Goal: Task Accomplishment & Management: Manage account settings

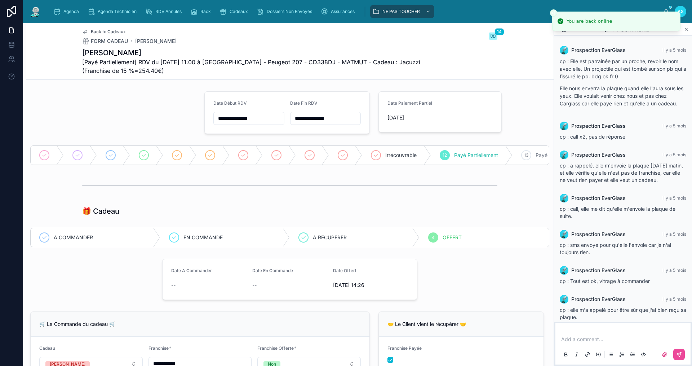
scroll to position [828, 0]
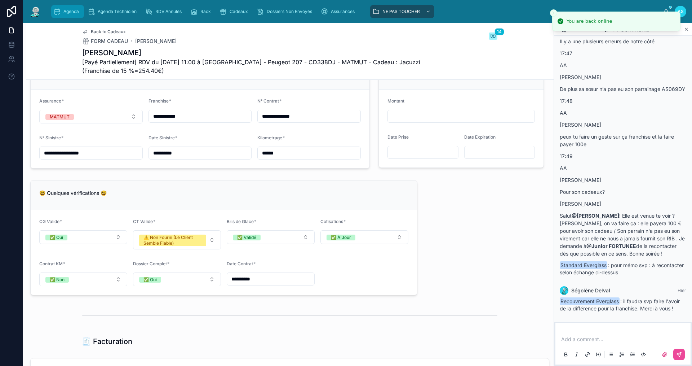
click at [66, 6] on div "Agenda" at bounding box center [67, 12] width 28 height 12
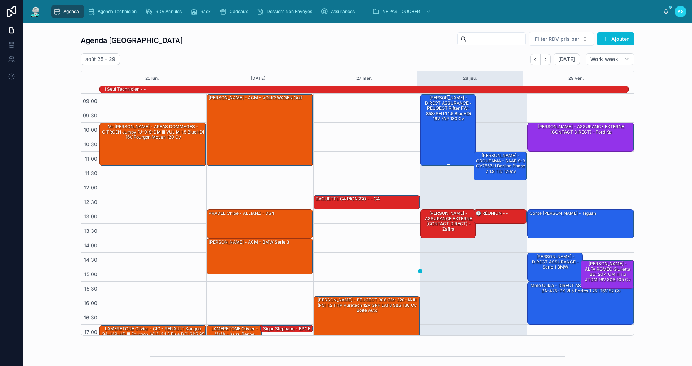
click at [450, 145] on div "[PERSON_NAME] - DIRECT ASSURANCE - PEUGEOT Rifter FW-858-SH L1 1.5 BlueHDi 16V …" at bounding box center [448, 129] width 53 height 71
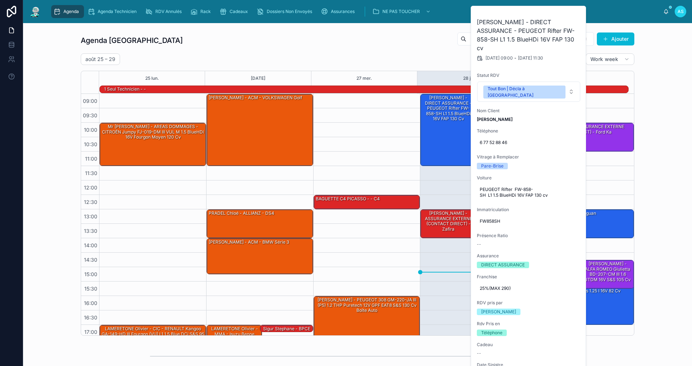
click at [268, 47] on div "Agenda Saint-Orens Filter RDV pris par [PERSON_NAME]" at bounding box center [358, 40] width 554 height 17
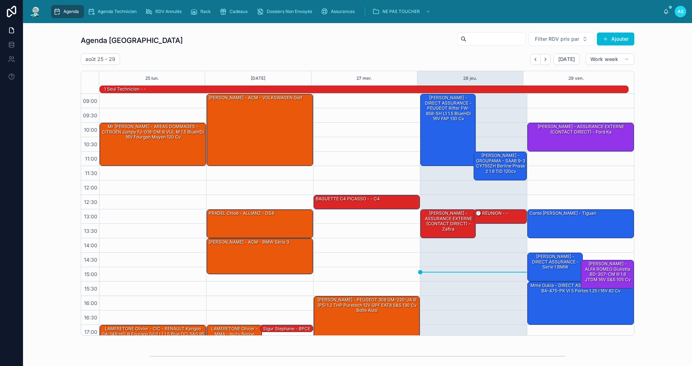
click at [75, 13] on span "Agenda" at bounding box center [71, 12] width 16 height 6
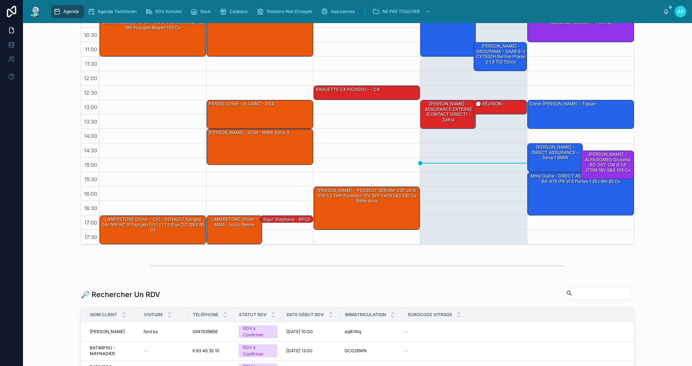
scroll to position [144, 0]
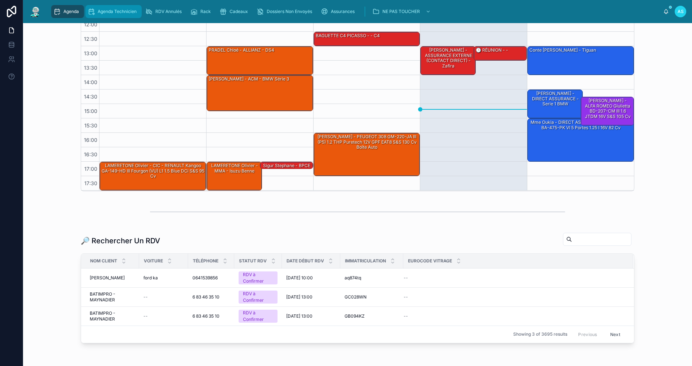
click at [111, 13] on span "Agenda Technicien" at bounding box center [117, 12] width 39 height 6
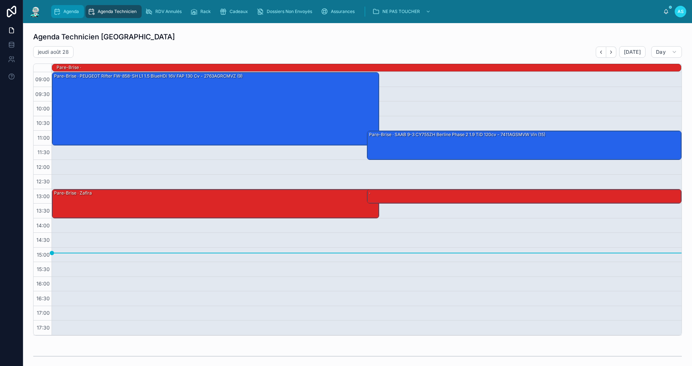
click at [71, 5] on link "Agenda" at bounding box center [67, 11] width 33 height 13
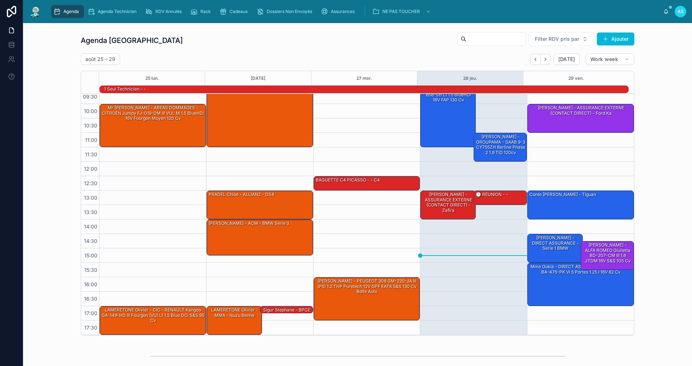
click at [69, 6] on div "Agenda" at bounding box center [67, 12] width 28 height 12
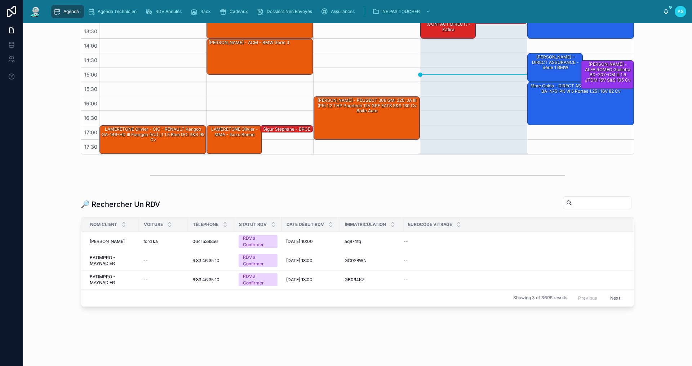
scroll to position [182, 0]
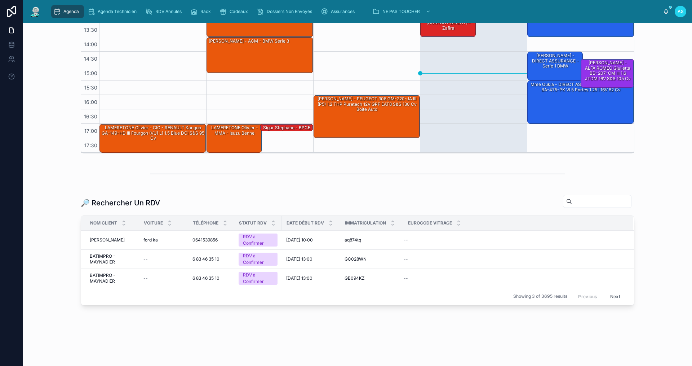
click at [70, 9] on span "Agenda" at bounding box center [71, 12] width 16 height 6
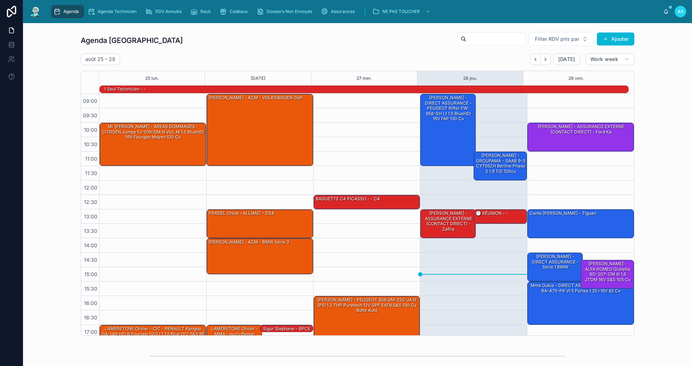
scroll to position [19, 0]
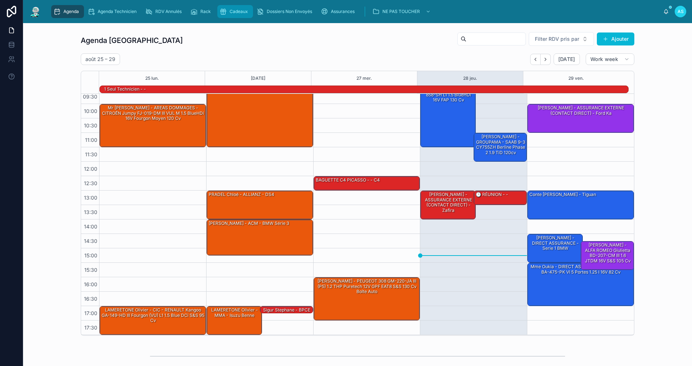
click at [237, 14] on span "Cadeaux" at bounding box center [239, 12] width 18 height 6
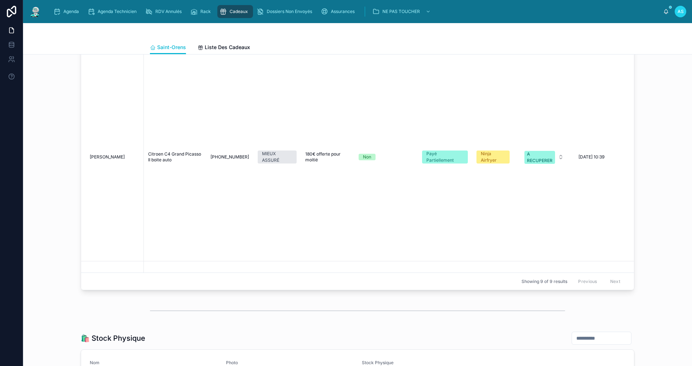
scroll to position [721, 0]
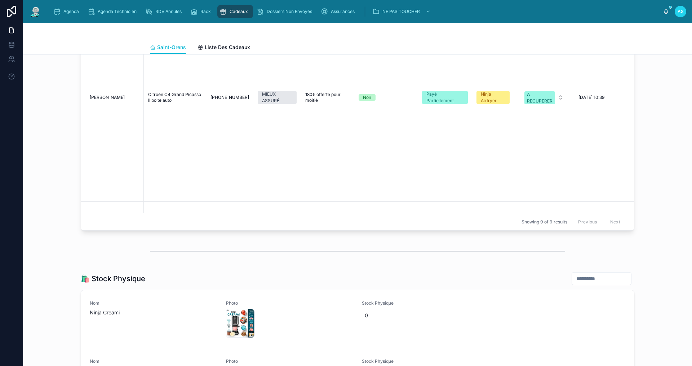
click at [72, 4] on div "Agenda Agenda Technicien RDV Annulés Rack Cadeaux Dossiers Non Envoyés Assuranc…" at bounding box center [356, 12] width 616 height 16
click at [72, 18] on div "Agenda Agenda Technicien RDV Annulés Rack Cadeaux Dossiers Non Envoyés Assuranc…" at bounding box center [356, 12] width 616 height 16
click at [72, 15] on div "Agenda" at bounding box center [67, 12] width 28 height 12
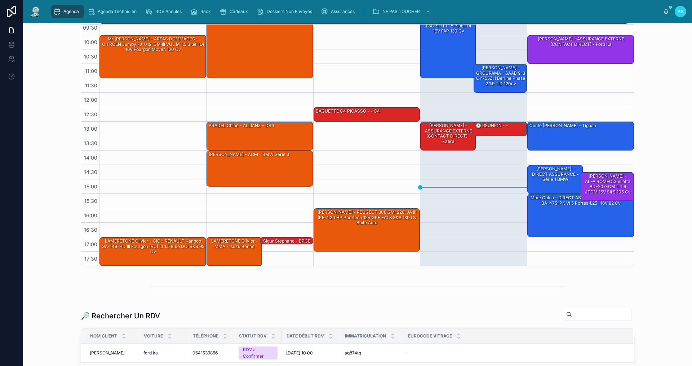
scroll to position [72, 0]
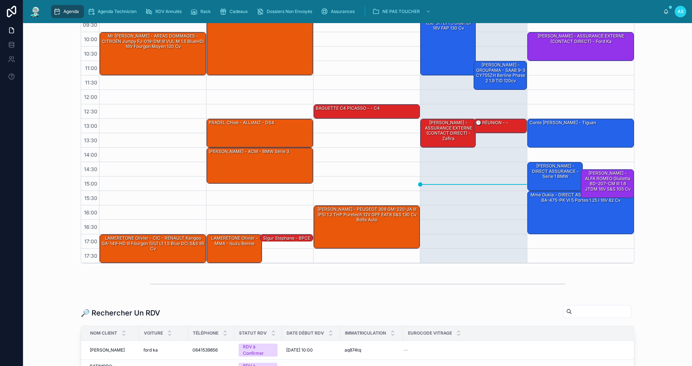
click at [572, 309] on input "text" at bounding box center [601, 311] width 59 height 10
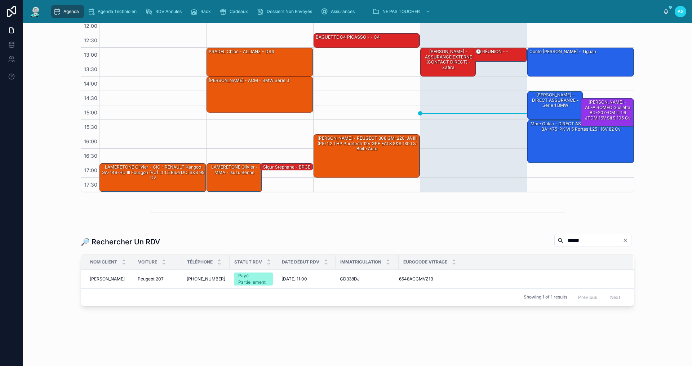
scroll to position [144, 0]
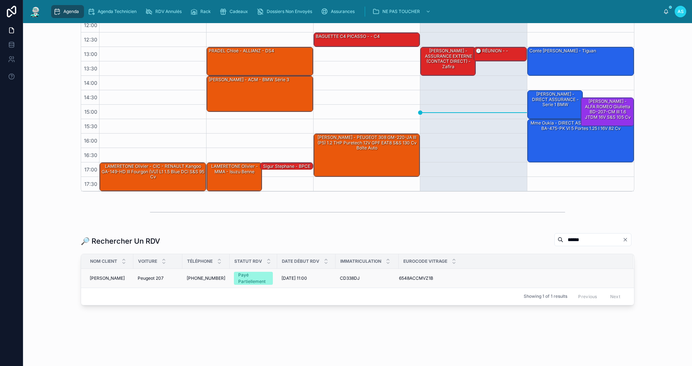
type input "******"
click at [147, 278] on span "Peugeot 207" at bounding box center [151, 278] width 26 height 6
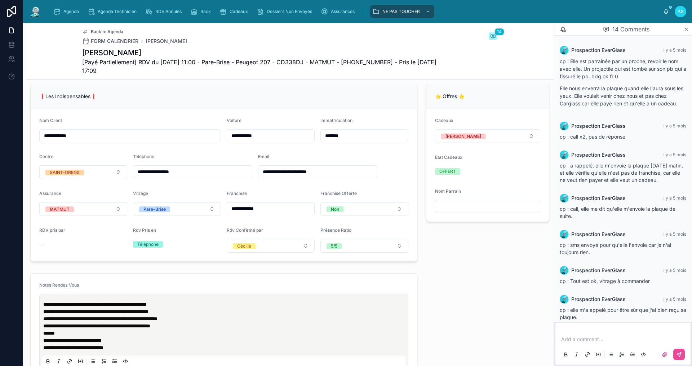
scroll to position [828, 0]
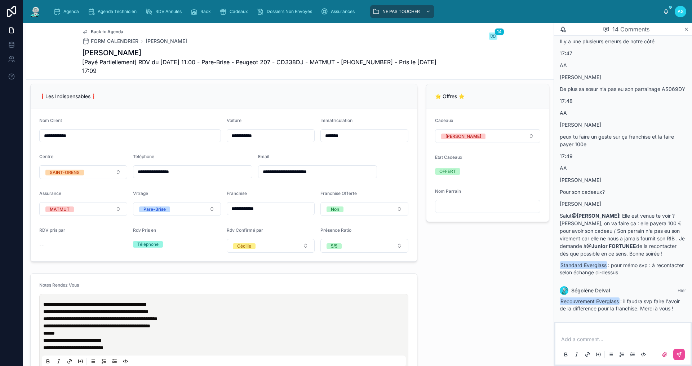
click at [601, 338] on p at bounding box center [625, 338] width 127 height 7
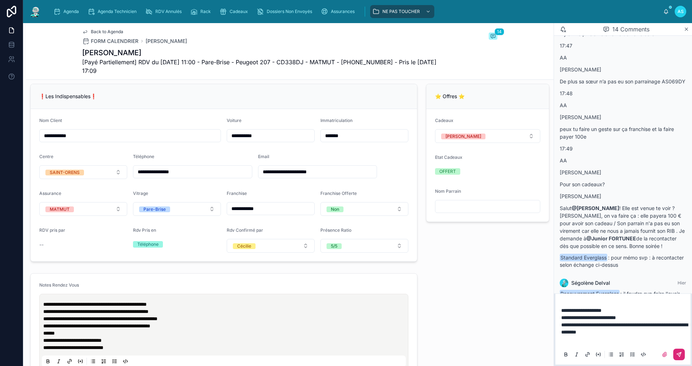
click at [678, 355] on icon at bounding box center [680, 354] width 6 height 6
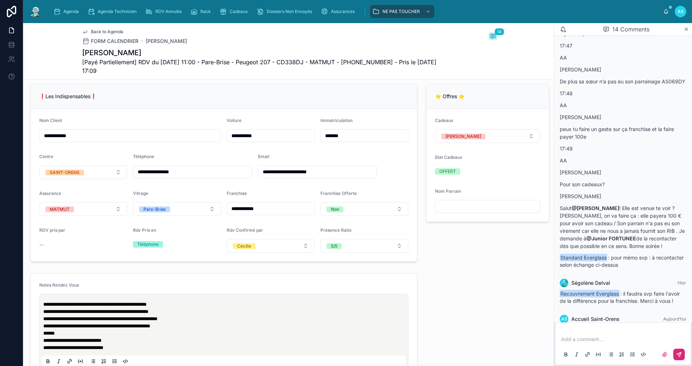
scroll to position [893, 0]
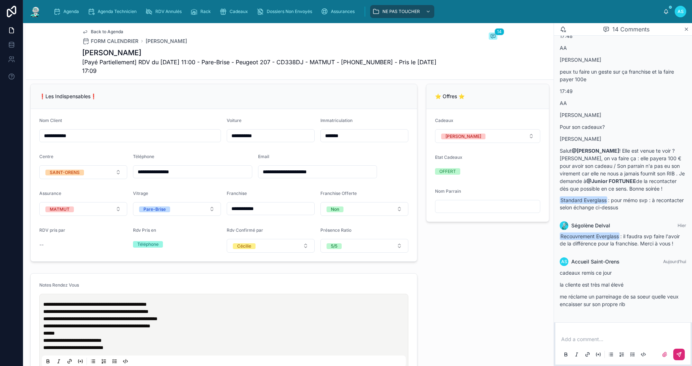
click at [615, 342] on p at bounding box center [625, 338] width 127 height 7
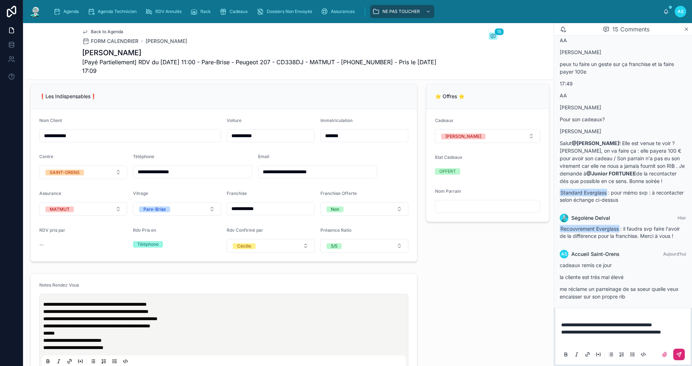
click at [683, 353] on button at bounding box center [680, 354] width 12 height 12
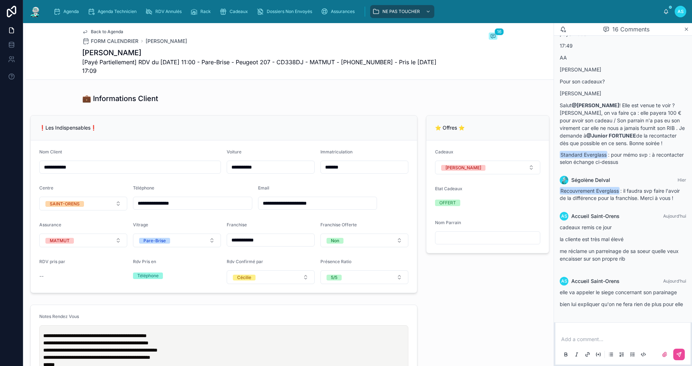
scroll to position [94, 0]
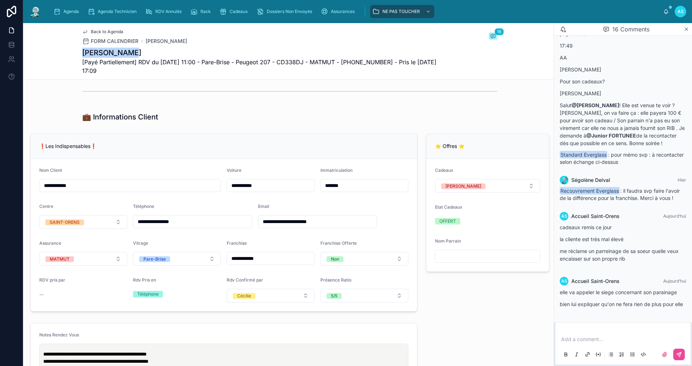
drag, startPoint x: 127, startPoint y: 51, endPoint x: 67, endPoint y: 51, distance: 59.5
click at [67, 51] on div "Back to Agenda FORM CALENDRIER AMALIK Nawal 16 [PERSON_NAME] [Payé Partiellemen…" at bounding box center [290, 51] width 528 height 57
copy h1 "[PERSON_NAME]"
click at [232, 12] on span "Cadeaux" at bounding box center [239, 12] width 18 height 6
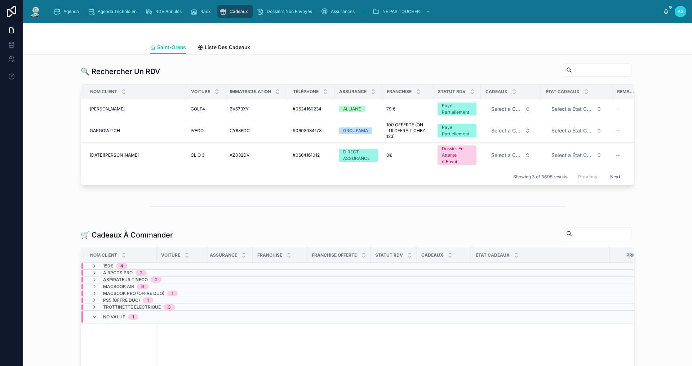
click at [572, 73] on input "text" at bounding box center [601, 70] width 59 height 10
paste input "**********"
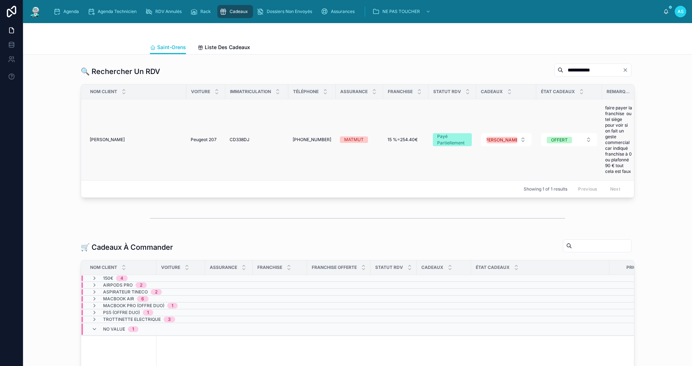
type input "**********"
click at [98, 139] on span "[PERSON_NAME]" at bounding box center [107, 140] width 35 height 6
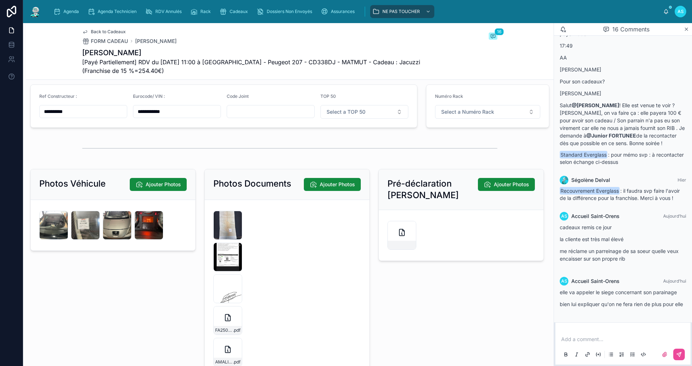
scroll to position [1298, 0]
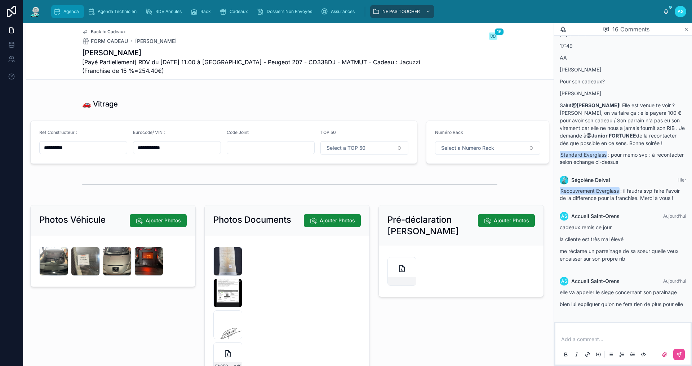
click at [72, 13] on span "Agenda" at bounding box center [71, 12] width 16 height 6
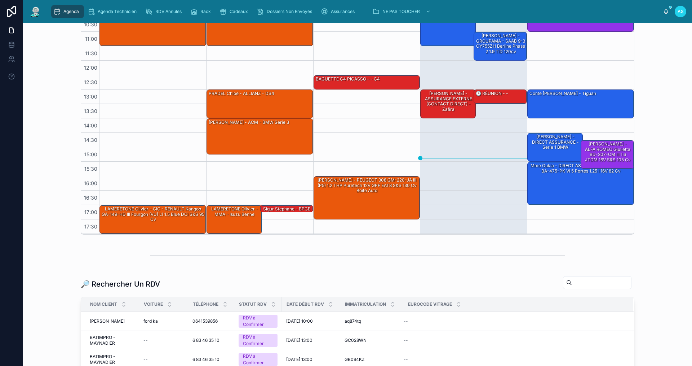
scroll to position [108, 0]
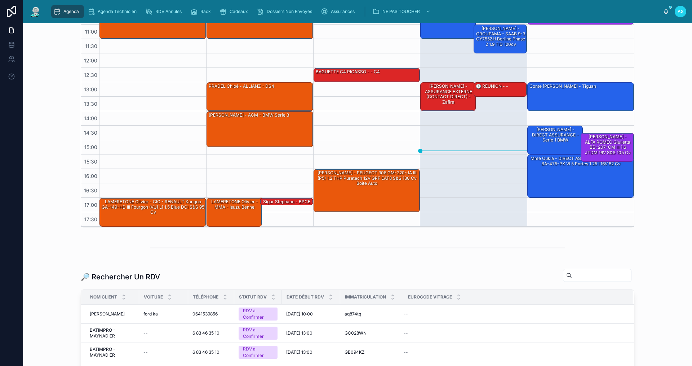
click at [577, 273] on input "text" at bounding box center [601, 275] width 59 height 10
click at [235, 8] on div "Cadeaux" at bounding box center [235, 12] width 31 height 12
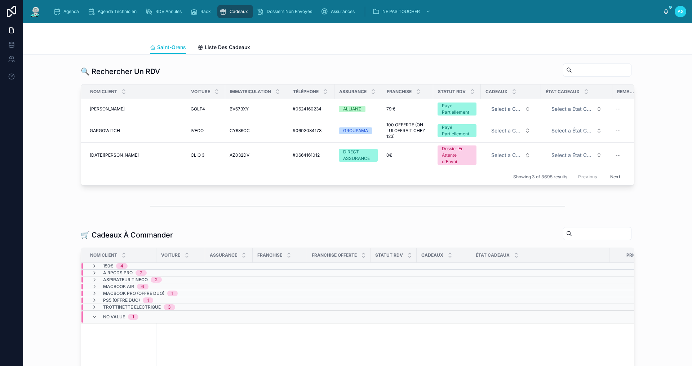
click at [572, 66] on input "text" at bounding box center [601, 70] width 59 height 10
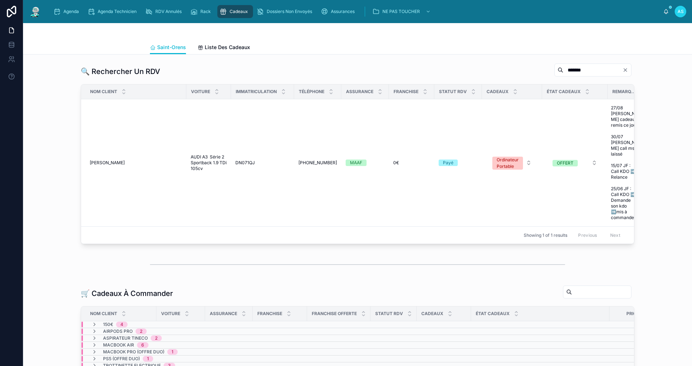
drag, startPoint x: 573, startPoint y: 72, endPoint x: 476, endPoint y: 83, distance: 98.0
click at [474, 81] on div "🔍 Rechercher Un RDV ******* Nom Client Voiture Immatriculation Téléphone Assura…" at bounding box center [358, 153] width 554 height 181
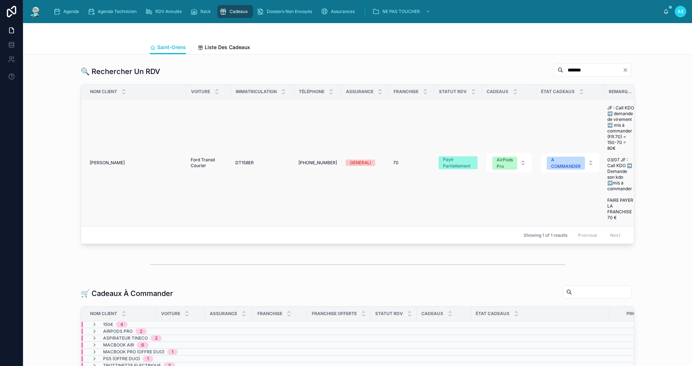
type input "*******"
click at [110, 162] on span "[PERSON_NAME]" at bounding box center [107, 163] width 35 height 6
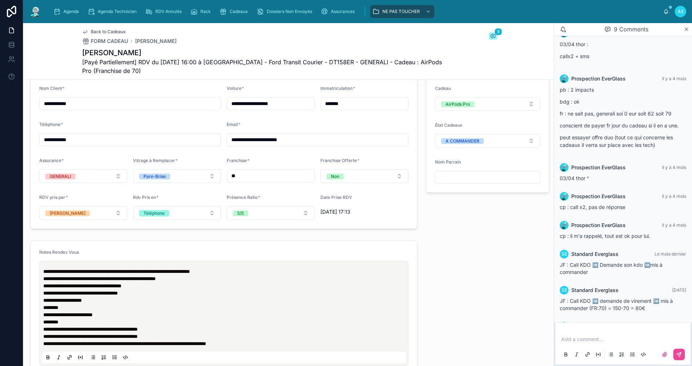
scroll to position [533, 0]
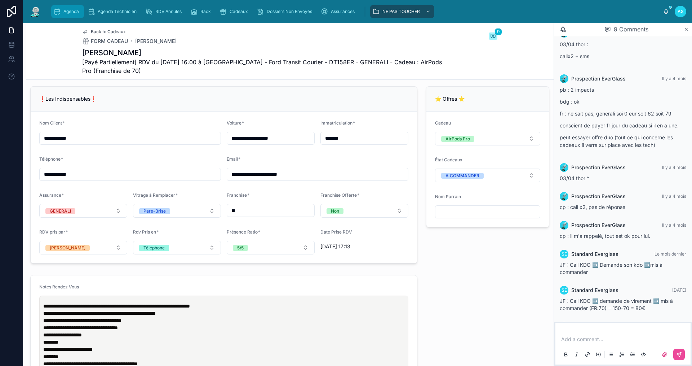
click at [70, 12] on span "Agenda" at bounding box center [71, 12] width 16 height 6
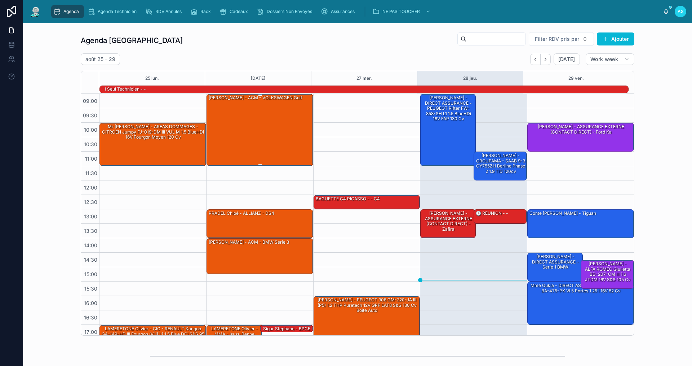
scroll to position [19, 0]
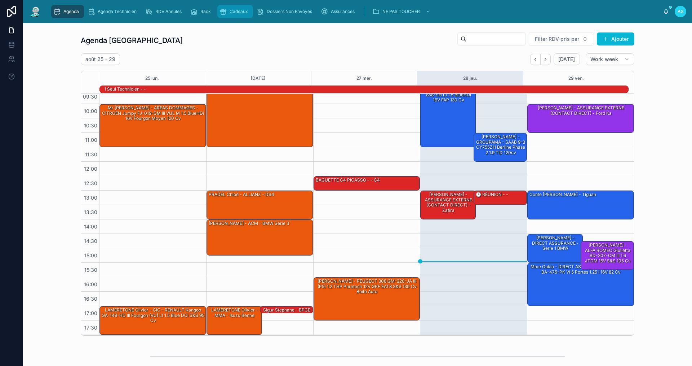
click at [243, 11] on span "Cadeaux" at bounding box center [239, 12] width 18 height 6
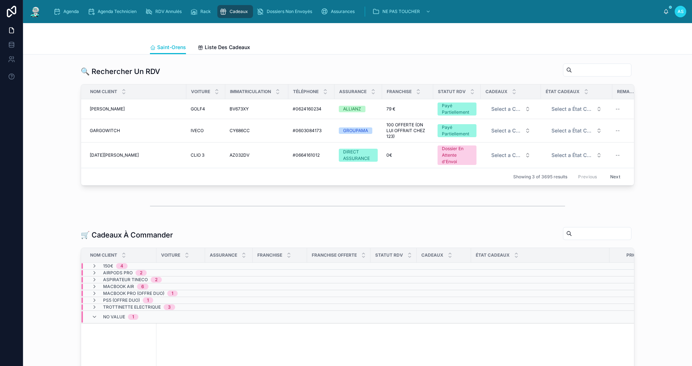
click at [572, 66] on input "text" at bounding box center [601, 70] width 59 height 10
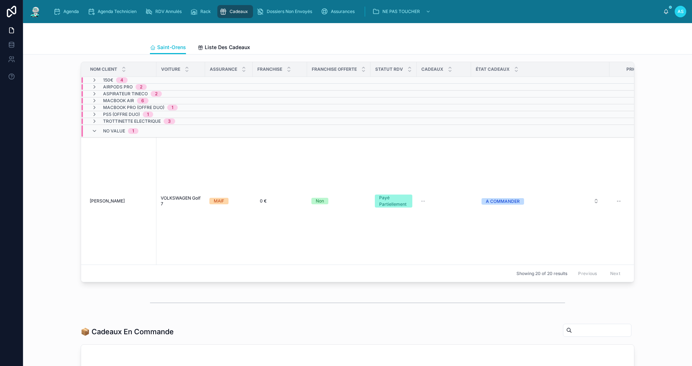
scroll to position [144, 0]
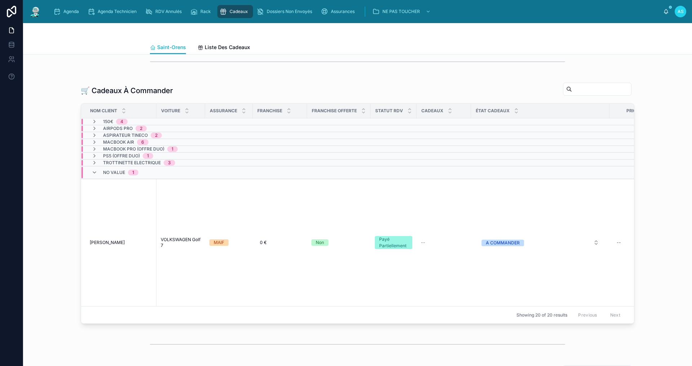
click at [118, 131] on span "AirPods Pro" at bounding box center [118, 129] width 30 height 6
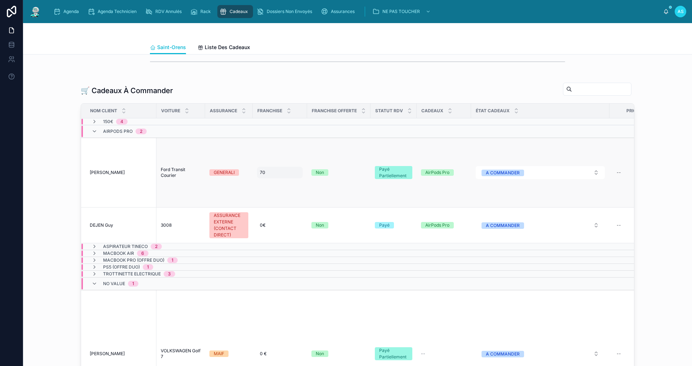
click at [261, 175] on span "70" at bounding box center [262, 173] width 5 height 6
click at [115, 175] on div "[PERSON_NAME]" at bounding box center [121, 173] width 62 height 6
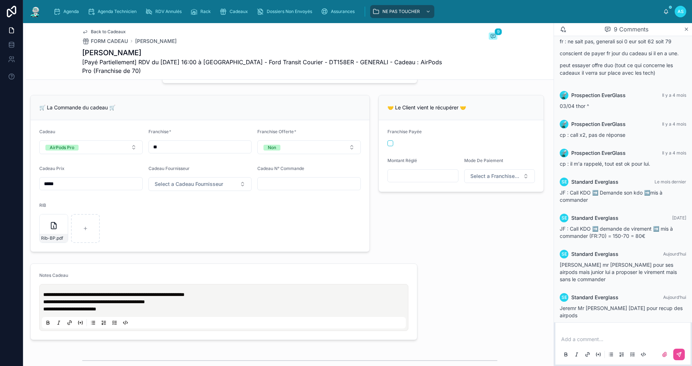
scroll to position [252, 0]
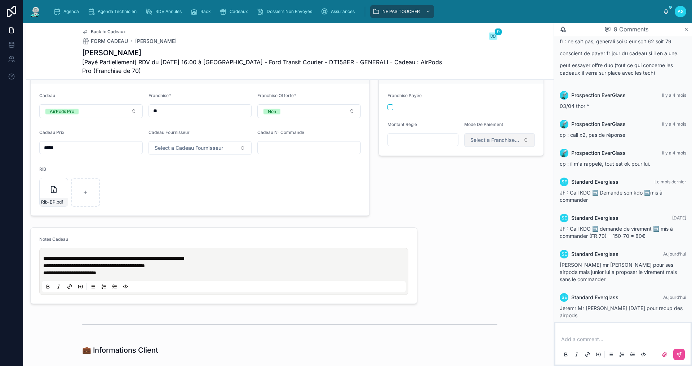
click at [501, 144] on span "Select a Franchise Mode De Paiement" at bounding box center [496, 139] width 50 height 7
click at [484, 196] on div "Carte Bancaire" at bounding box center [474, 196] width 31 height 6
click at [388, 110] on button "button" at bounding box center [391, 107] width 6 height 6
click at [424, 144] on input "text" at bounding box center [423, 140] width 70 height 10
type input "******"
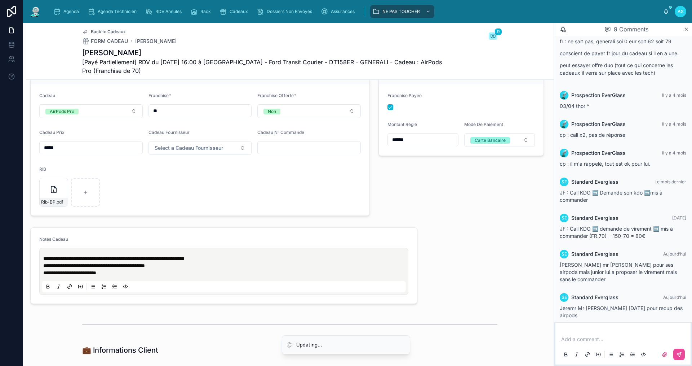
click at [431, 216] on div "🤝 Le Client vient le récupérer 🤝 Franchise Payée Montant Réglé ****** Mode De P…" at bounding box center [461, 137] width 174 height 163
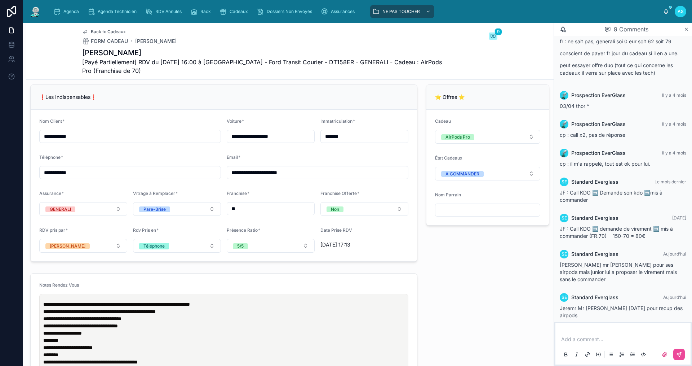
scroll to position [541, 0]
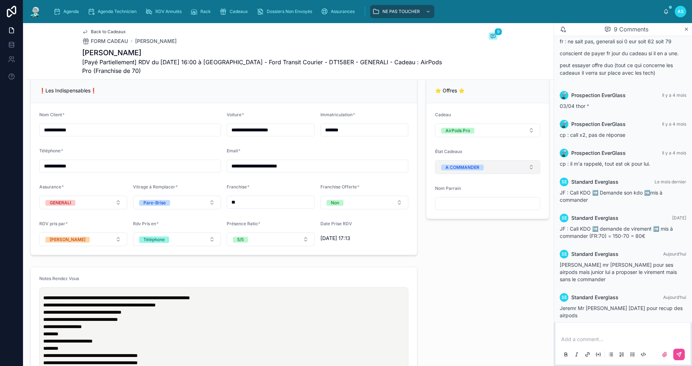
click at [446, 170] on div "A COMMANDER" at bounding box center [463, 167] width 34 height 6
click at [462, 239] on div "OFFERT" at bounding box center [483, 241] width 100 height 10
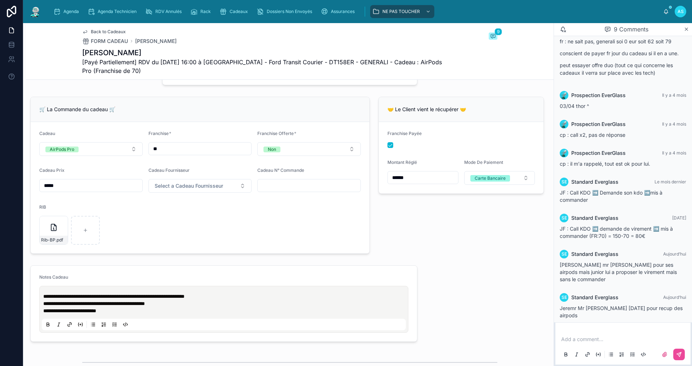
scroll to position [180, 0]
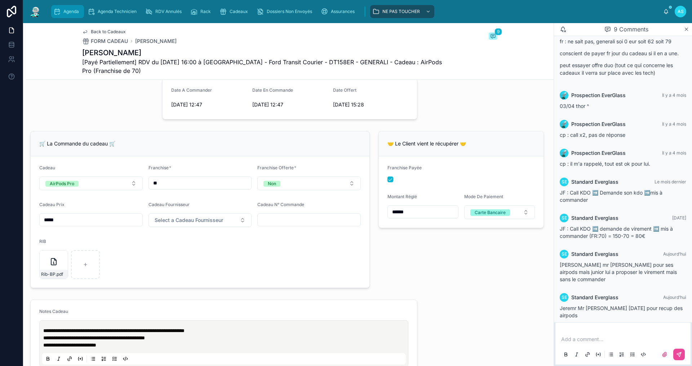
click at [74, 9] on span "Agenda" at bounding box center [71, 12] width 16 height 6
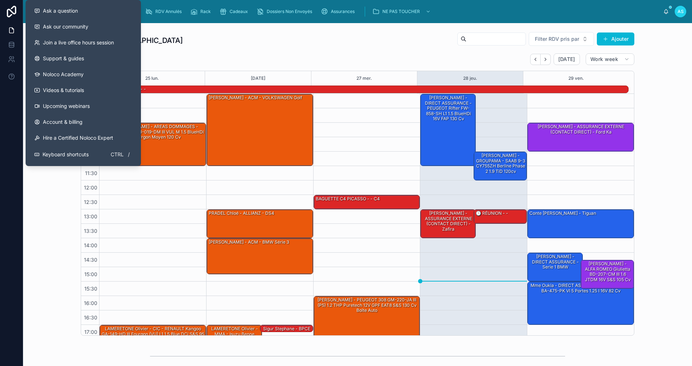
click at [184, 34] on div "Agenda Saint-Orens Filter RDV pris par [PERSON_NAME]" at bounding box center [358, 40] width 554 height 17
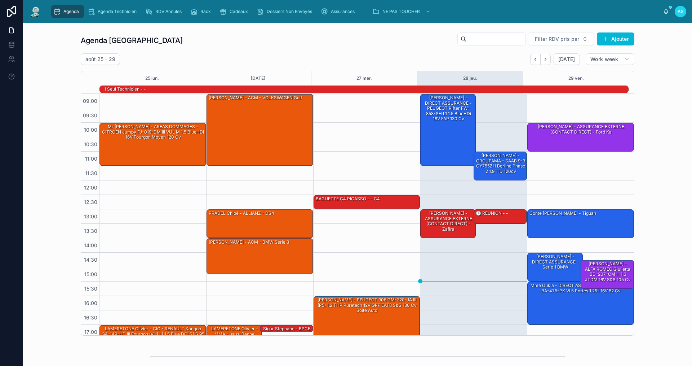
click at [64, 8] on div "Agenda" at bounding box center [67, 12] width 28 height 12
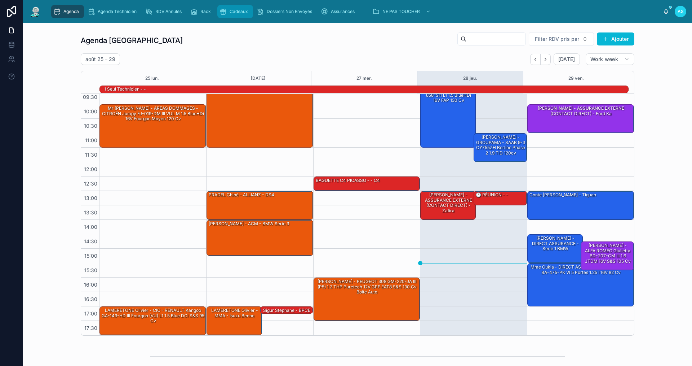
click at [239, 16] on div "Cadeaux" at bounding box center [235, 12] width 31 height 12
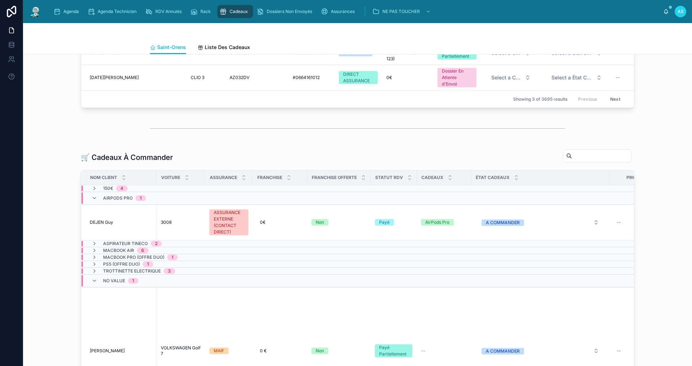
scroll to position [108, 0]
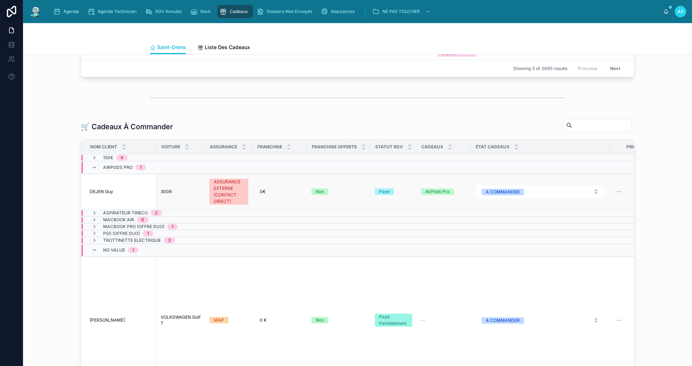
click at [110, 194] on span "DEJEN Guy" at bounding box center [101, 192] width 23 height 6
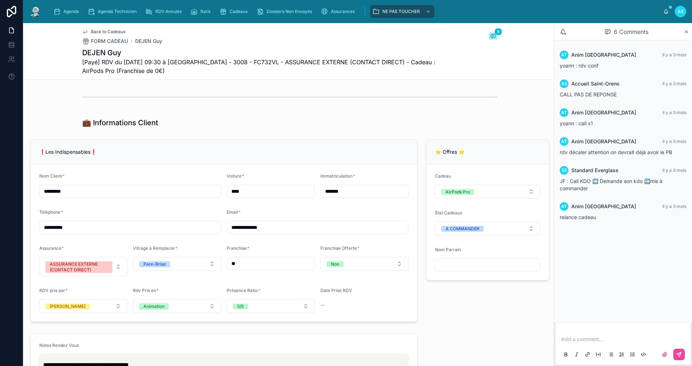
scroll to position [469, 0]
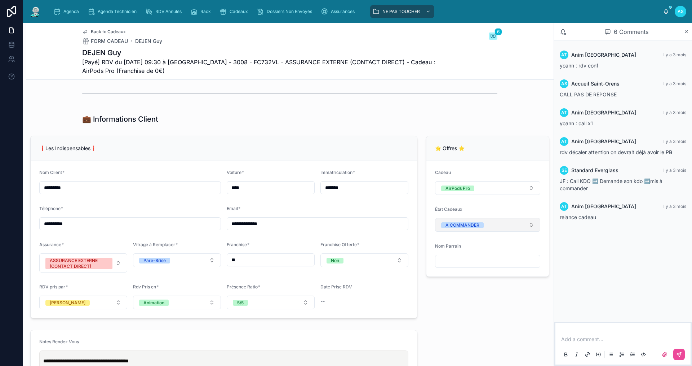
drag, startPoint x: 502, startPoint y: 228, endPoint x: 494, endPoint y: 232, distance: 9.7
click at [502, 228] on button "A COMMANDER" at bounding box center [487, 225] width 105 height 14
click at [469, 286] on div "A RECUPERER" at bounding box center [455, 284] width 30 height 6
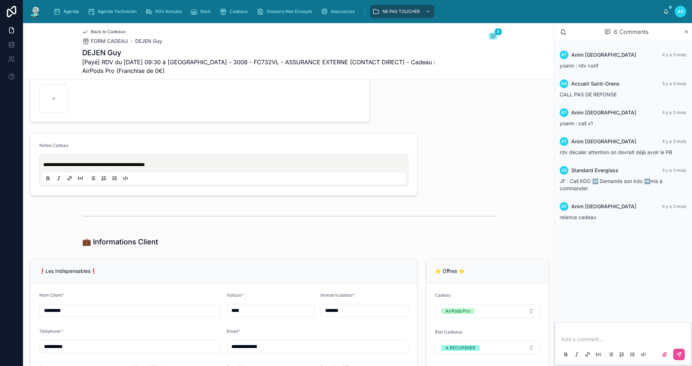
scroll to position [216, 0]
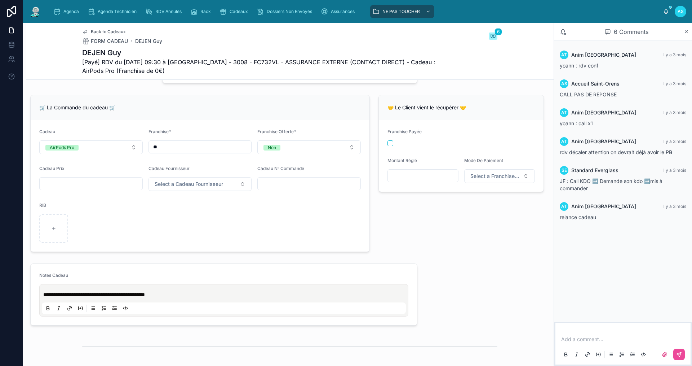
click at [44, 294] on span "**********" at bounding box center [94, 294] width 102 height 5
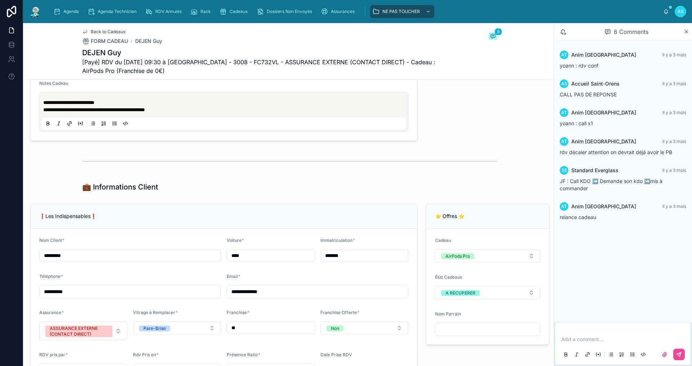
scroll to position [469, 0]
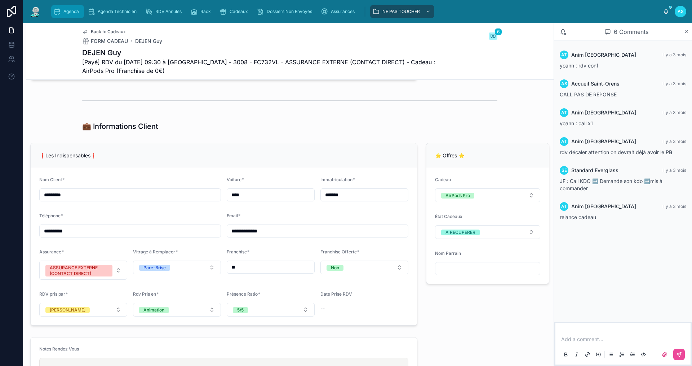
click at [63, 13] on span "Agenda" at bounding box center [71, 12] width 16 height 6
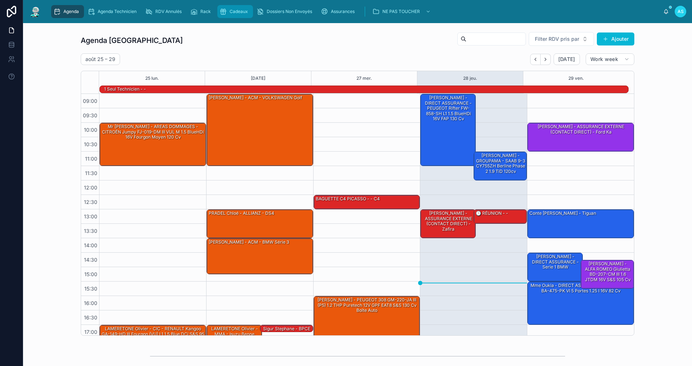
click at [239, 14] on span "Cadeaux" at bounding box center [239, 12] width 18 height 6
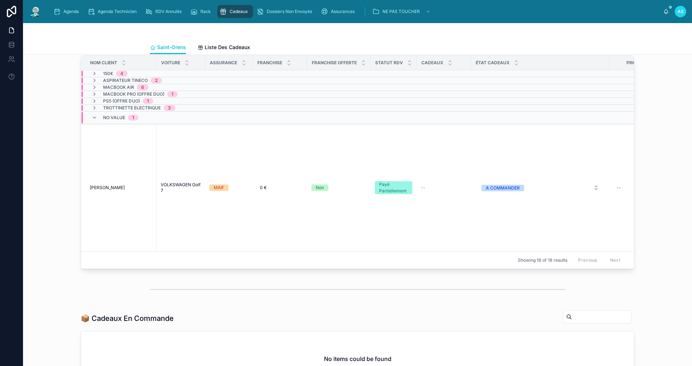
scroll to position [216, 0]
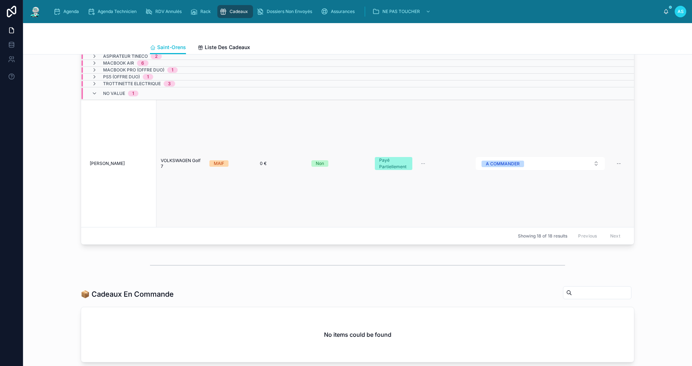
click at [125, 166] on span "[PERSON_NAME]" at bounding box center [107, 163] width 35 height 6
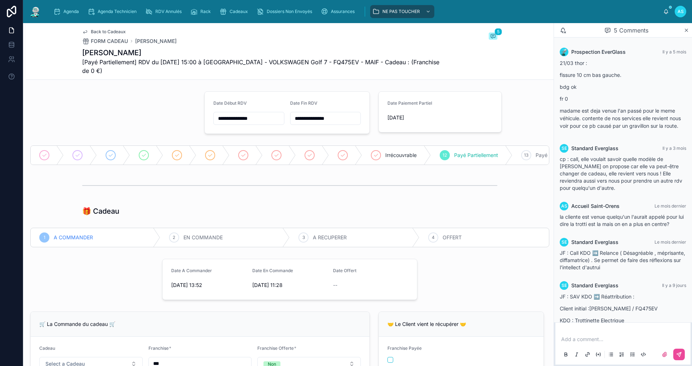
scroll to position [67, 0]
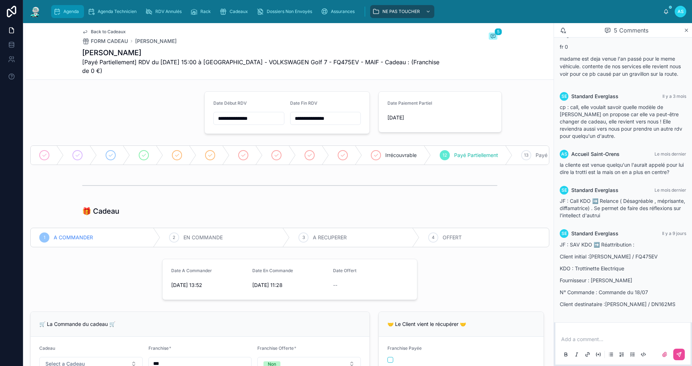
click at [71, 15] on div "Agenda" at bounding box center [67, 12] width 28 height 12
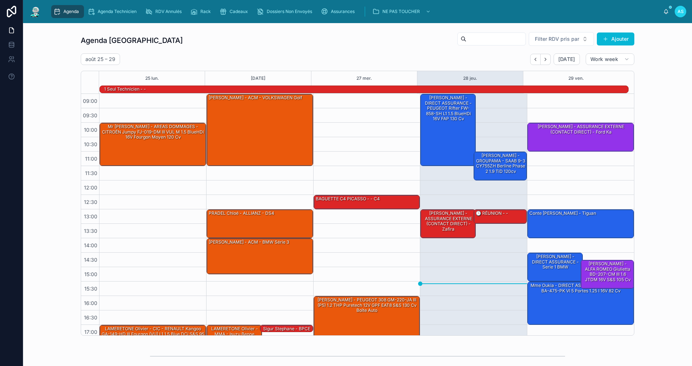
scroll to position [19, 0]
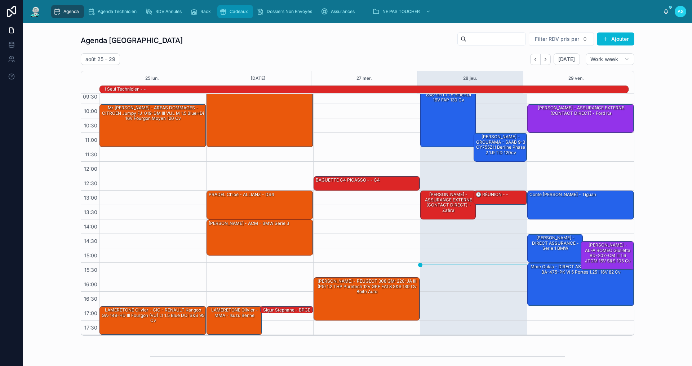
click at [237, 8] on div "Cadeaux" at bounding box center [235, 12] width 31 height 12
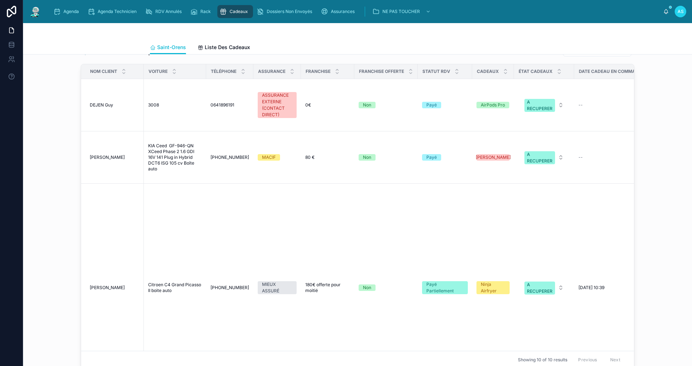
scroll to position [541, 0]
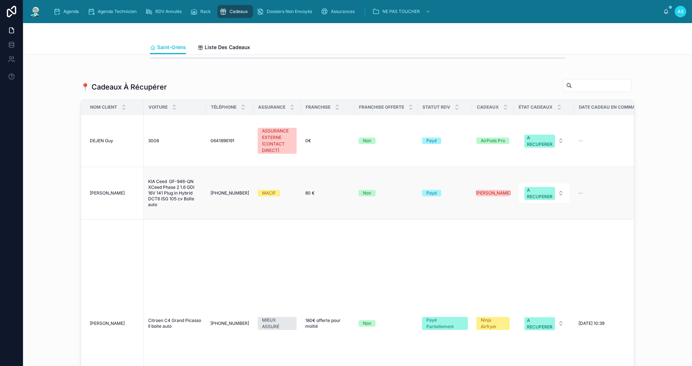
click at [109, 196] on span "[PERSON_NAME]" at bounding box center [107, 193] width 35 height 6
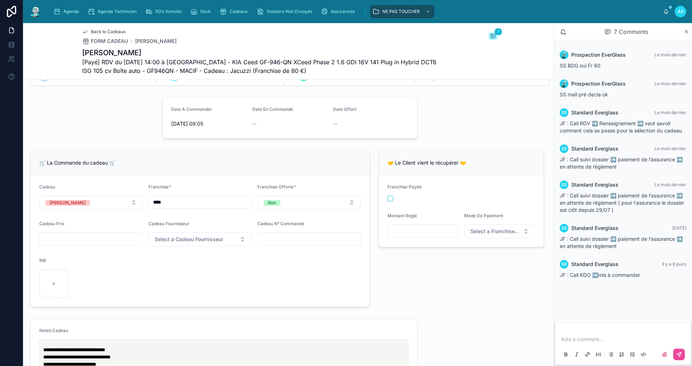
scroll to position [180, 0]
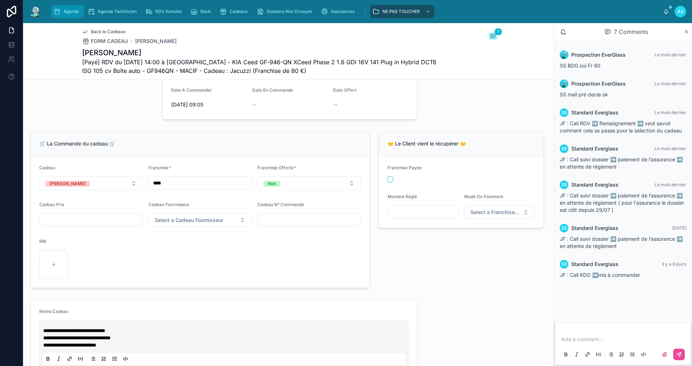
click at [66, 15] on div "Agenda" at bounding box center [67, 12] width 28 height 12
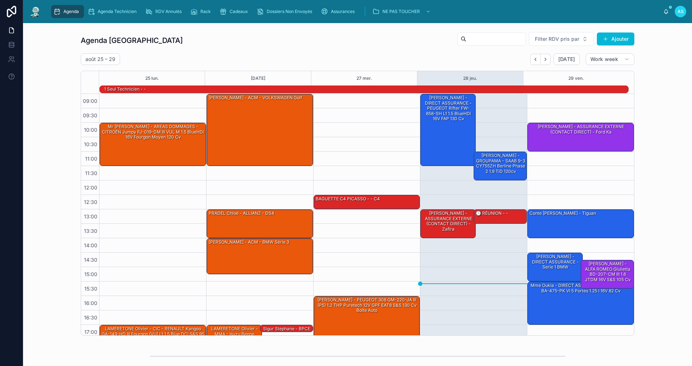
scroll to position [19, 0]
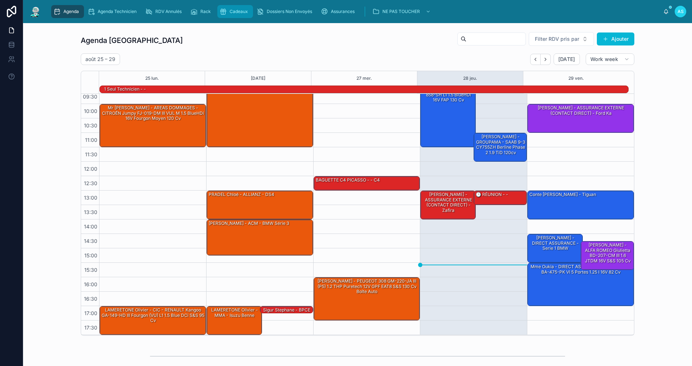
click at [242, 16] on div "Cadeaux" at bounding box center [235, 12] width 31 height 12
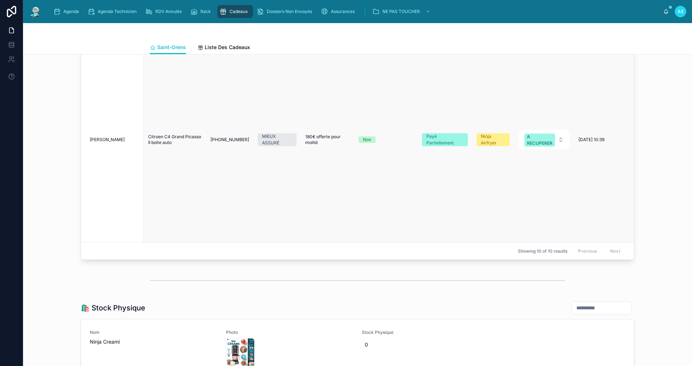
scroll to position [36, 0]
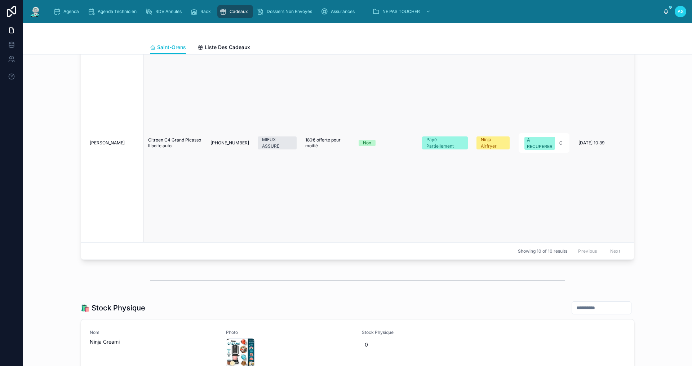
click at [100, 142] on span "[PERSON_NAME]" at bounding box center [107, 143] width 35 height 6
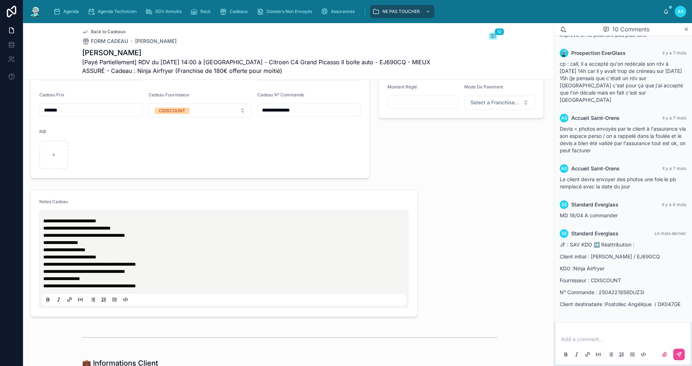
scroll to position [289, 0]
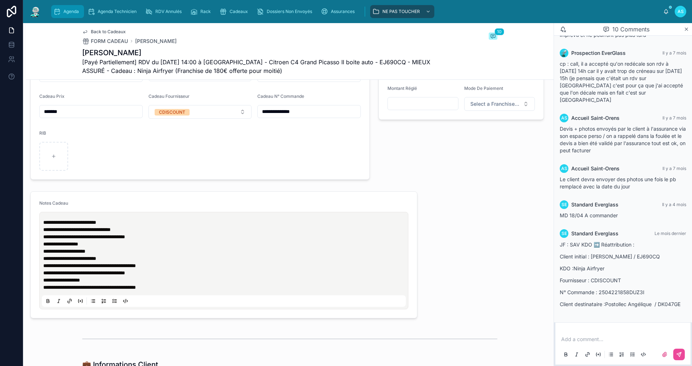
click at [70, 14] on span "Agenda" at bounding box center [71, 12] width 16 height 6
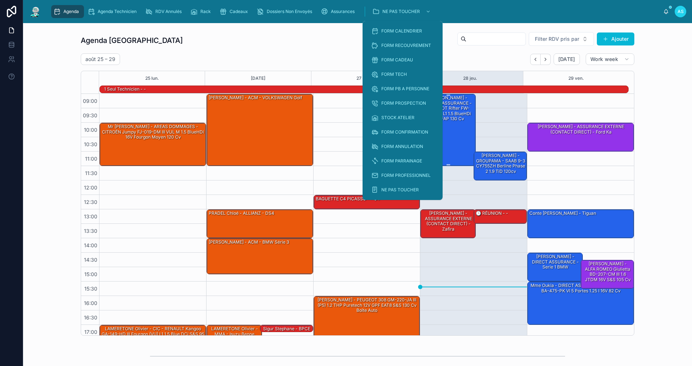
click at [456, 135] on div "[PERSON_NAME] - DIRECT ASSURANCE - PEUGEOT Rifter FW-858-SH L1 1.5 BlueHDi 16V …" at bounding box center [448, 129] width 53 height 71
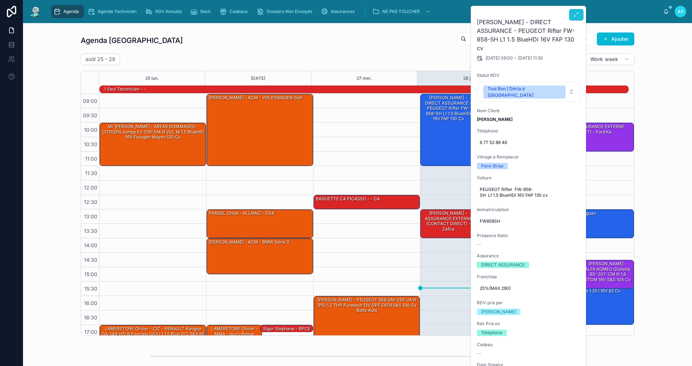
click at [577, 11] on button at bounding box center [576, 15] width 14 height 12
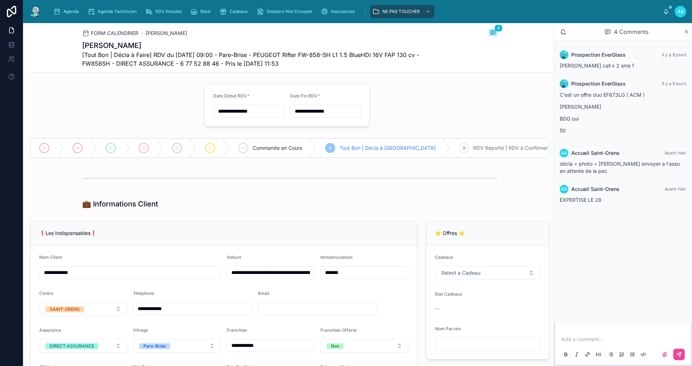
click at [611, 342] on p at bounding box center [625, 338] width 127 height 7
click at [63, 10] on div "Agenda" at bounding box center [67, 12] width 28 height 12
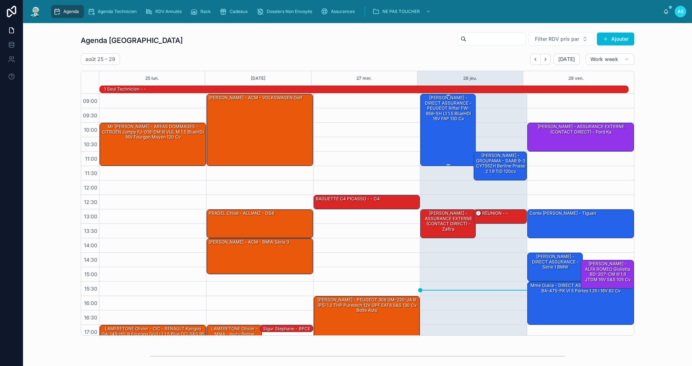
click at [456, 104] on div "[PERSON_NAME] - DIRECT ASSURANCE - PEUGEOT Rifter FW-858-SH L1 1.5 BlueHDi 16V …" at bounding box center [448, 107] width 53 height 27
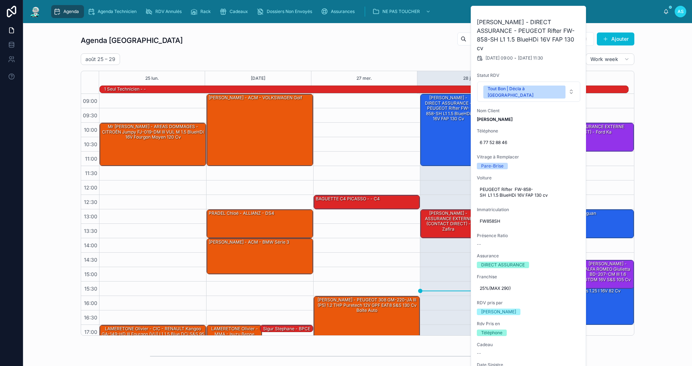
click at [355, 52] on div "Agenda Saint-Orens Filter RDV pris par Ajouter [DATE] – [DATE] [DATE] Work week…" at bounding box center [358, 184] width 554 height 304
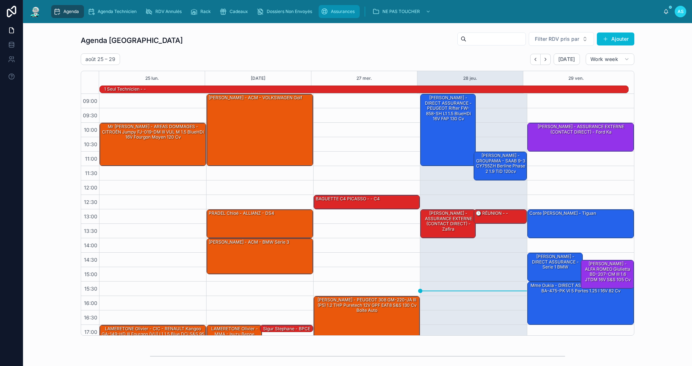
click at [339, 17] on link "Assurances" at bounding box center [339, 11] width 41 height 13
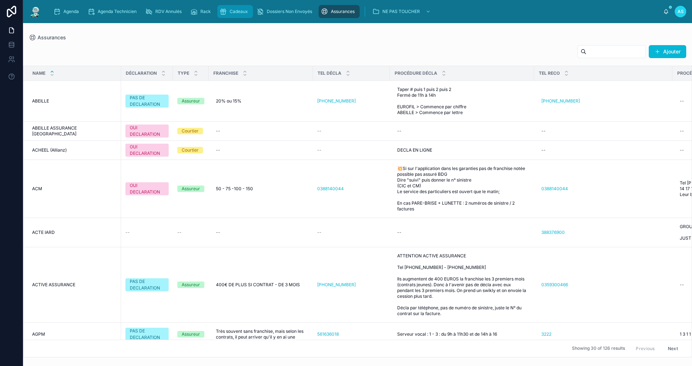
click at [241, 12] on span "Cadeaux" at bounding box center [239, 12] width 18 height 6
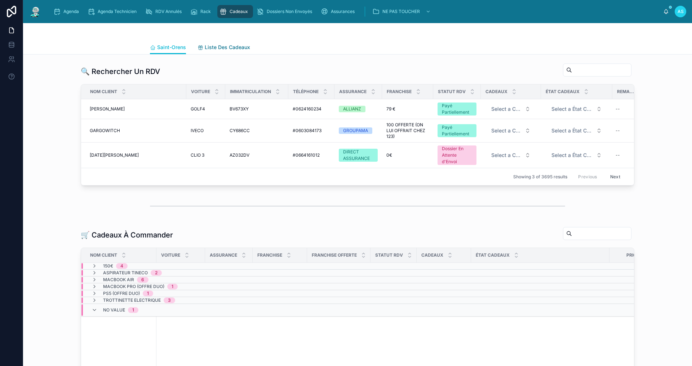
click at [227, 45] on span "Liste Des Cadeaux" at bounding box center [227, 47] width 45 height 7
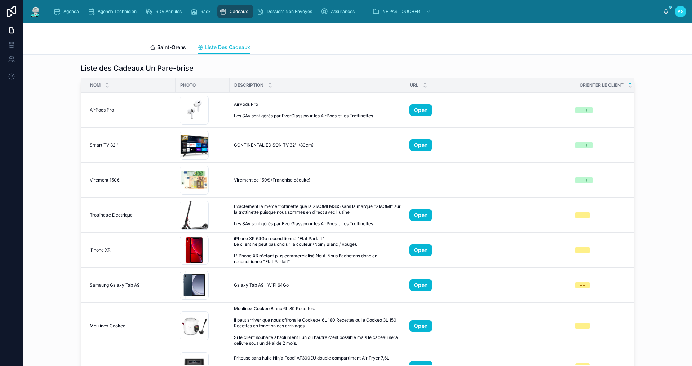
click at [71, 3] on div "Agenda Agenda Technicien RDV Annulés Rack Cadeaux Dossiers Non Envoyés Assuranc…" at bounding box center [357, 11] width 669 height 23
click at [71, 10] on span "Agenda" at bounding box center [71, 12] width 16 height 6
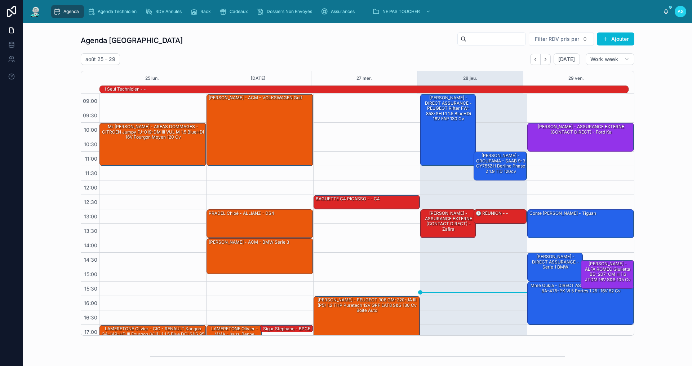
scroll to position [19, 0]
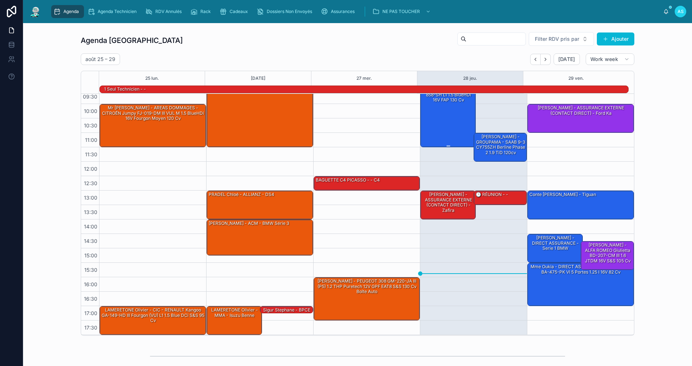
click at [449, 118] on div "[PERSON_NAME] - DIRECT ASSURANCE - PEUGEOT Rifter FW-858-SH L1 1.5 BlueHDi 16V …" at bounding box center [448, 110] width 53 height 71
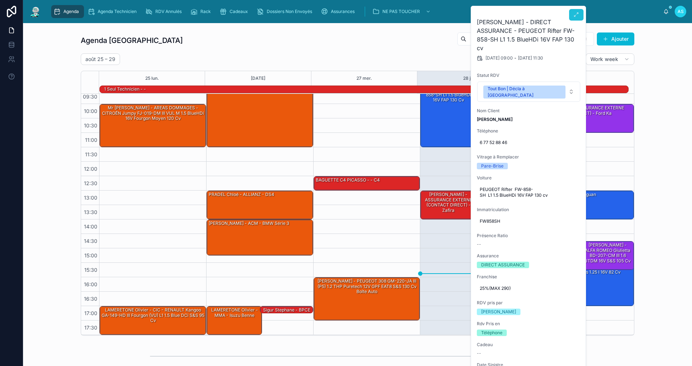
click at [574, 17] on icon at bounding box center [577, 15] width 6 height 6
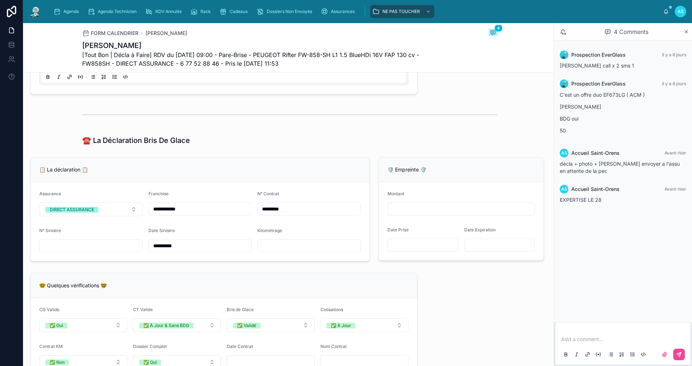
scroll to position [433, 0]
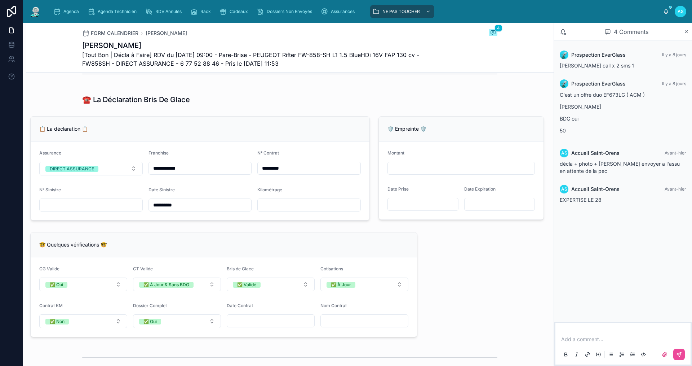
click at [109, 210] on input "text" at bounding box center [91, 205] width 103 height 10
click at [197, 236] on div "🤓 Quelques vérifications 🤓 CG Valide ✅ Oui CT Valide ✅ À Jour & Sans BDG Bris d…" at bounding box center [224, 284] width 396 height 111
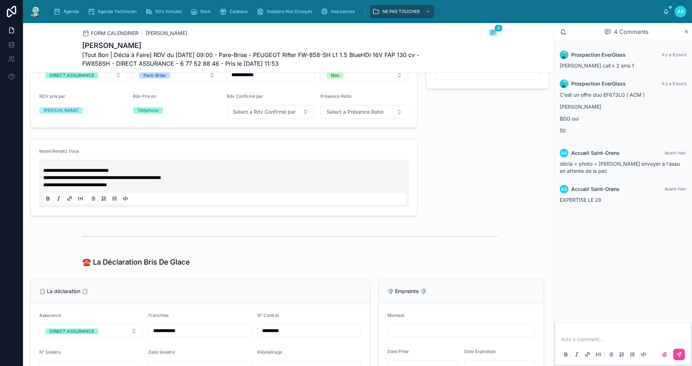
scroll to position [300, 0]
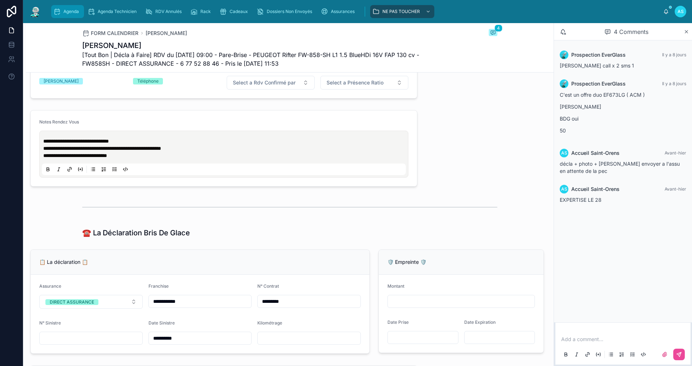
click at [70, 7] on div "Agenda" at bounding box center [67, 12] width 28 height 12
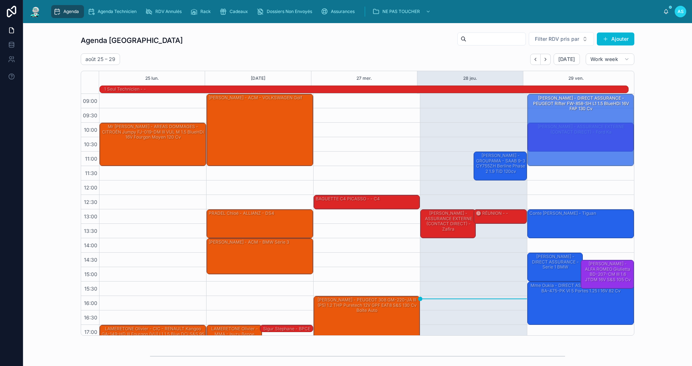
drag, startPoint x: 434, startPoint y: 132, endPoint x: 567, endPoint y: 150, distance: 135.0
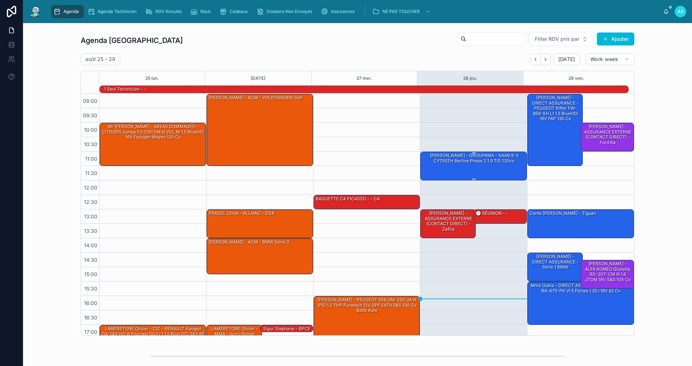
click at [459, 168] on div "[PERSON_NAME] - GROUPAMA - SAAB 9-3 CY755ZH Berline Phase 2 1.9 TiD 120cv" at bounding box center [474, 165] width 105 height 27
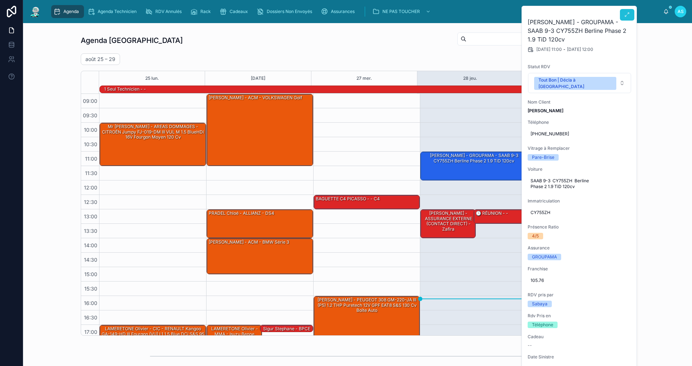
click at [625, 11] on button at bounding box center [627, 15] width 14 height 12
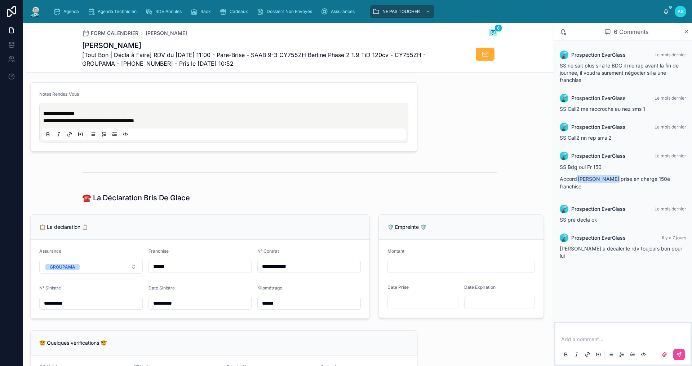
scroll to position [361, 0]
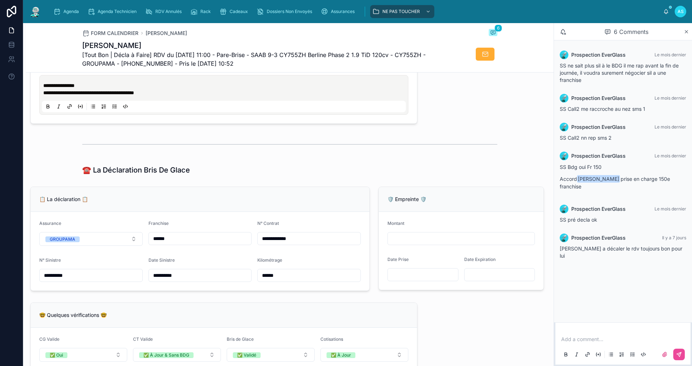
type input "*********"
type input "**********"
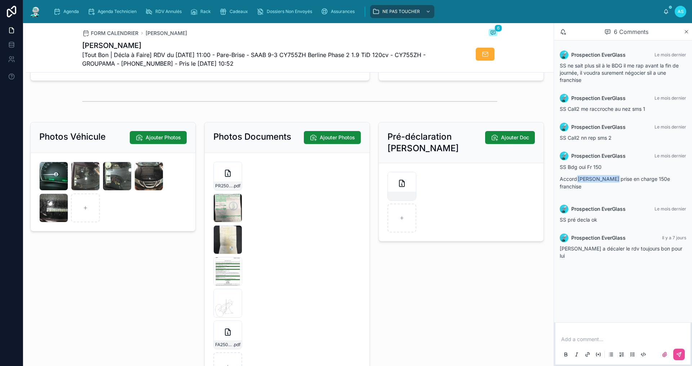
scroll to position [974, 0]
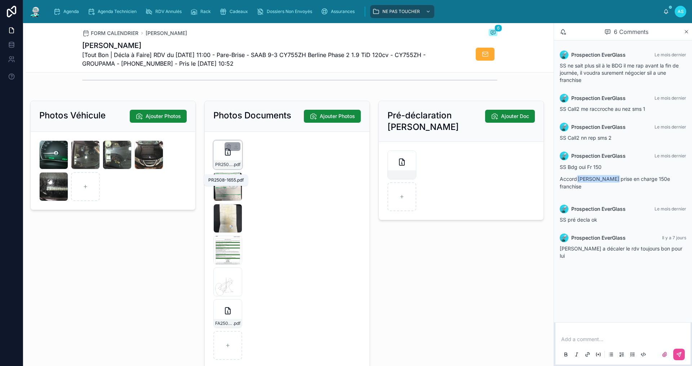
click at [220, 167] on span "PR2508-1655" at bounding box center [224, 165] width 18 height 6
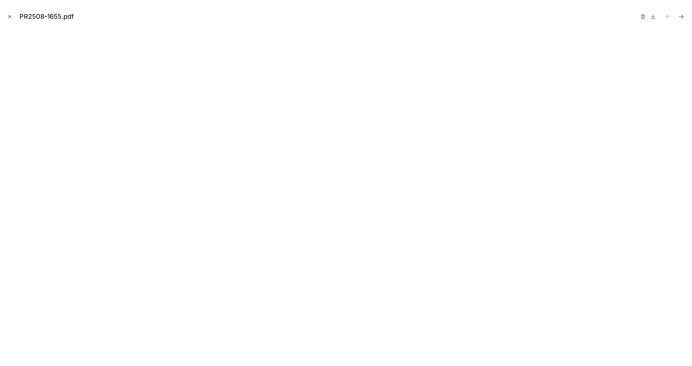
click at [7, 16] on button "Close modal" at bounding box center [10, 17] width 8 height 8
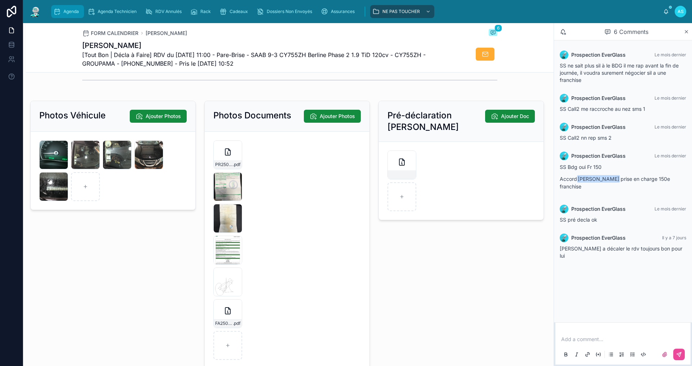
click at [67, 17] on div "Agenda" at bounding box center [67, 12] width 28 height 12
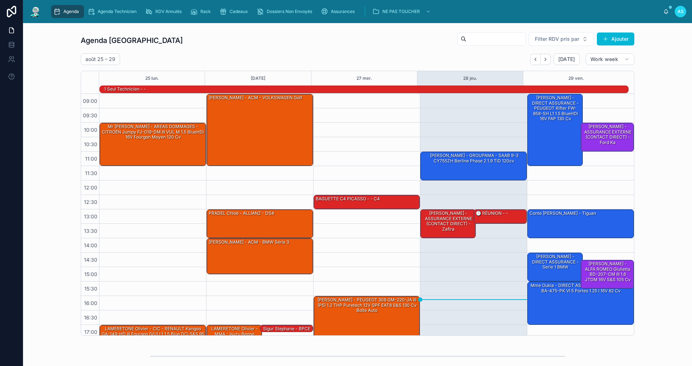
scroll to position [19, 0]
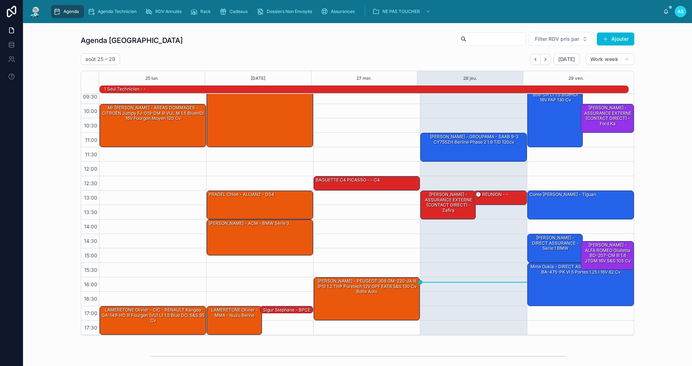
click at [434, 48] on div "Agenda Saint-Orens Filter RDV pris par [PERSON_NAME]" at bounding box center [358, 40] width 554 height 17
click at [545, 61] on icon "Next" at bounding box center [545, 59] width 5 height 5
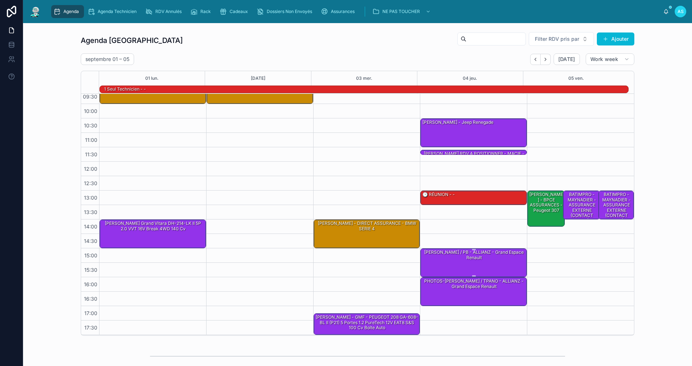
click at [484, 258] on div "[PERSON_NAME] / PB - ALLIANZ - Grand espace Renault" at bounding box center [474, 255] width 105 height 12
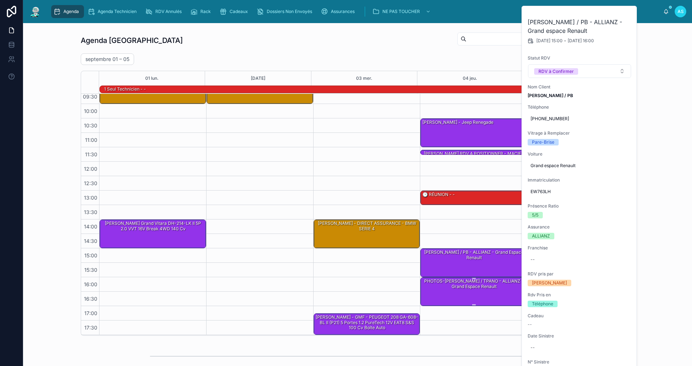
click at [480, 285] on div "PHOTOS-[PERSON_NAME] / TPANO - ALLIANZ - Grand espace Renault" at bounding box center [474, 284] width 105 height 12
click at [474, 264] on div "[PERSON_NAME] / PB - ALLIANZ - Grand espace Renault" at bounding box center [474, 262] width 105 height 27
click at [502, 285] on div "PHOTOS-[PERSON_NAME] / TPANO - ALLIANZ - Grand espace Renault" at bounding box center [474, 284] width 105 height 12
click at [485, 258] on div "[PERSON_NAME] / PB - ALLIANZ - Grand espace Renault" at bounding box center [474, 255] width 105 height 12
click at [655, 255] on div "Agenda Saint-Orens Filter RDV pris par Ajouter [DATE] – [DATE] [DATE] Work week…" at bounding box center [358, 183] width 658 height 309
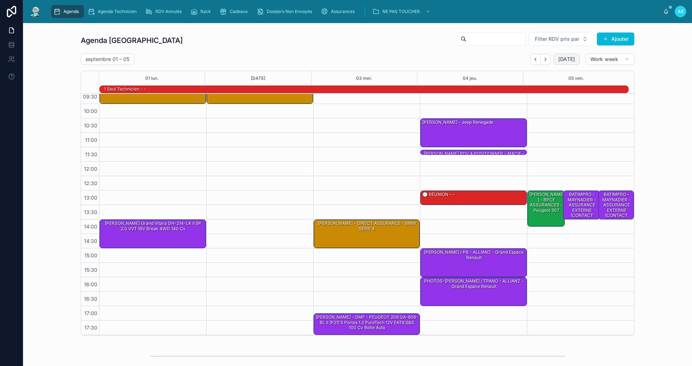
click at [567, 57] on span "[DATE]" at bounding box center [567, 59] width 17 height 6
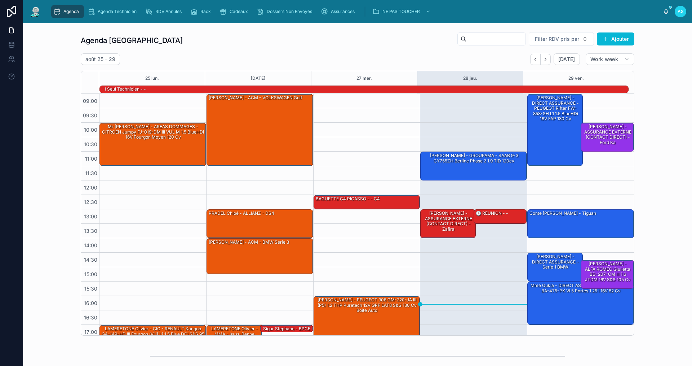
click at [206, 50] on div "Agenda Saint-Orens Filter RDV pris par Ajouter [DATE] – [DATE] [DATE] Work week…" at bounding box center [358, 184] width 554 height 304
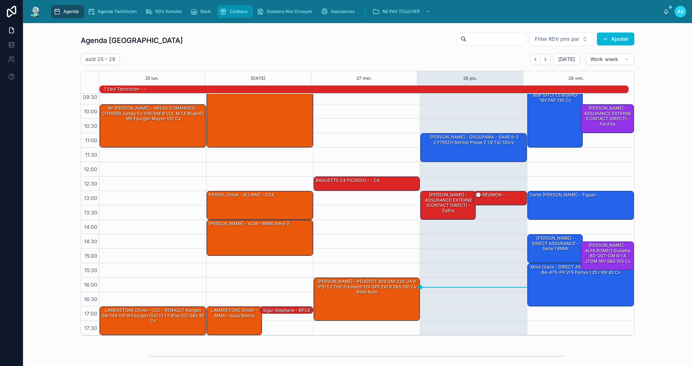
click at [236, 8] on div "Cadeaux" at bounding box center [235, 12] width 31 height 12
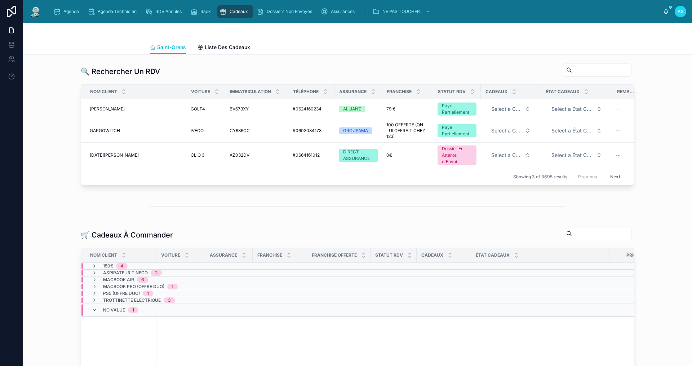
click at [123, 314] on div "No value 1" at bounding box center [120, 310] width 35 height 12
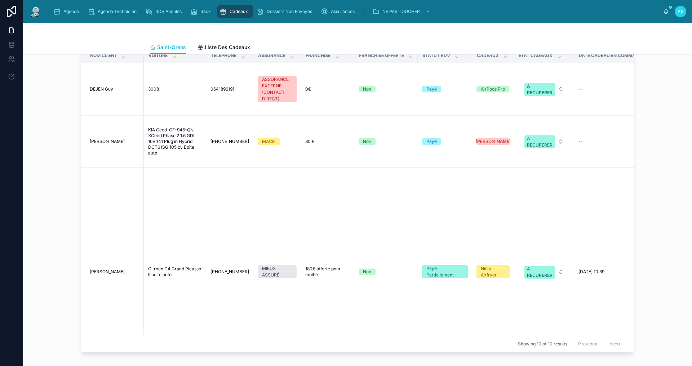
scroll to position [469, 0]
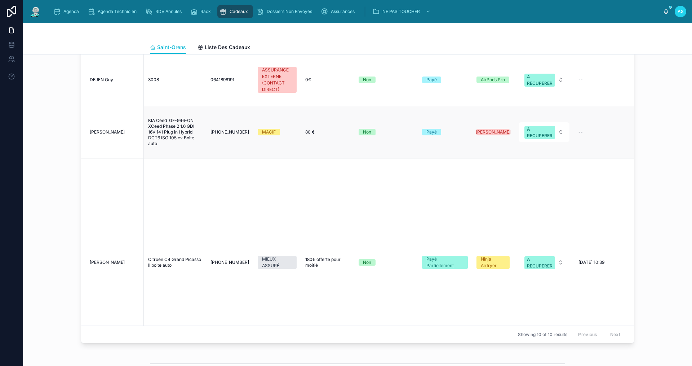
click at [122, 135] on div "[PERSON_NAME]" at bounding box center [115, 132] width 50 height 6
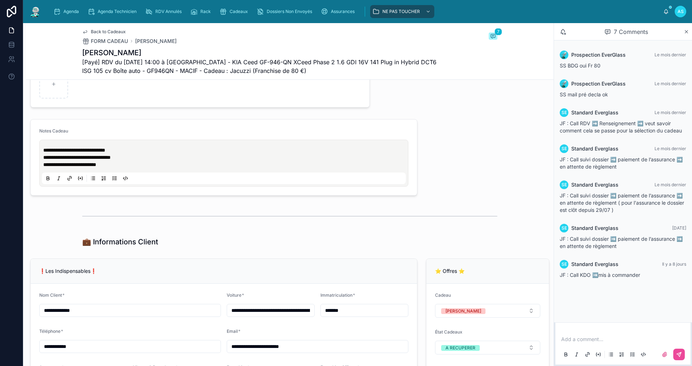
scroll to position [397, 0]
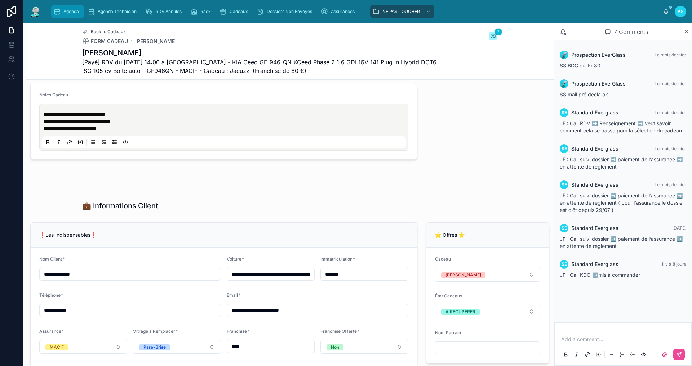
click at [75, 8] on div "Agenda" at bounding box center [67, 12] width 28 height 12
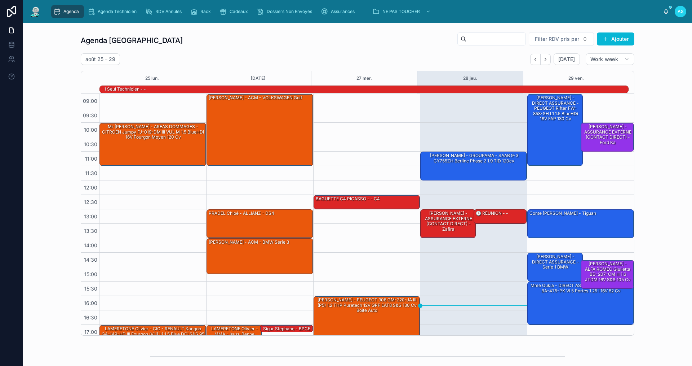
scroll to position [19, 0]
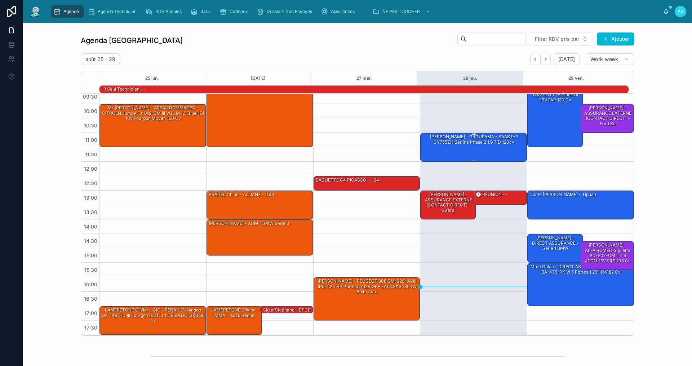
click at [481, 144] on div "[PERSON_NAME] - GROUPAMA - SAAB 9-3 CY755ZH Berline Phase 2 1.9 TiD 120cv" at bounding box center [474, 139] width 105 height 12
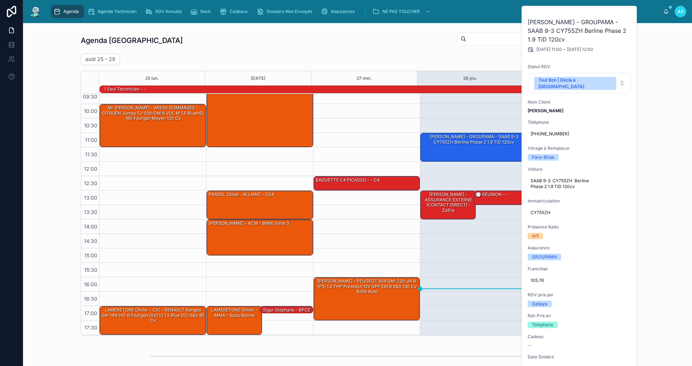
click at [504, 242] on div "11:00 – 12:00 [PERSON_NAME] - GROUPAMA - SAAB 9-3 CY755ZH Berline Phase 2 1.9 T…" at bounding box center [473, 205] width 107 height 260
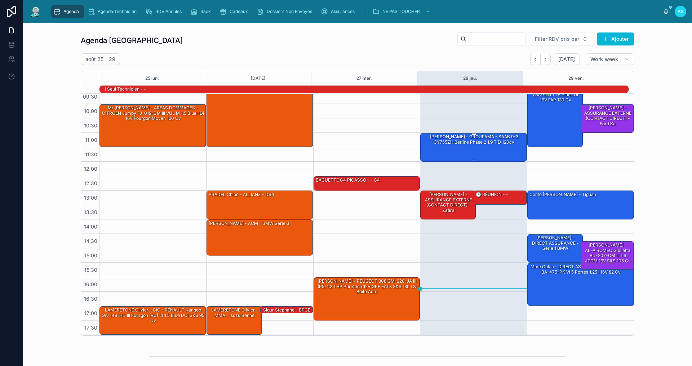
click at [456, 154] on div "[PERSON_NAME] - GROUPAMA - SAAB 9-3 CY755ZH Berline Phase 2 1.9 TiD 120cv" at bounding box center [474, 146] width 105 height 27
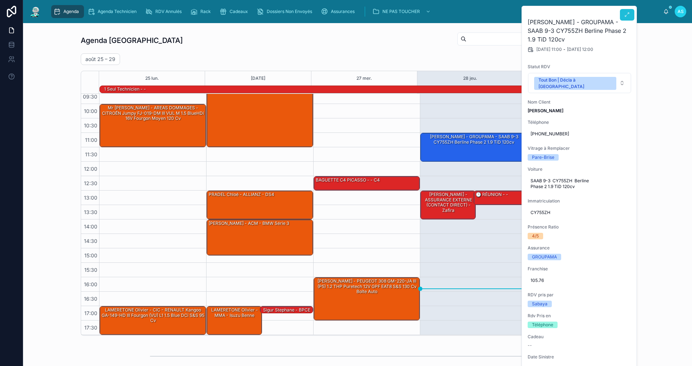
click at [629, 15] on icon at bounding box center [628, 15] width 6 height 6
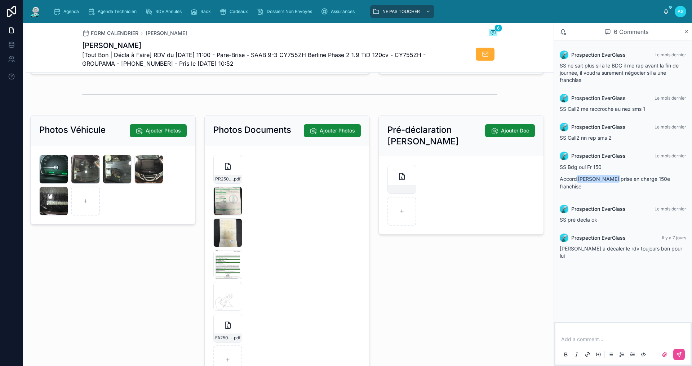
scroll to position [1010, 0]
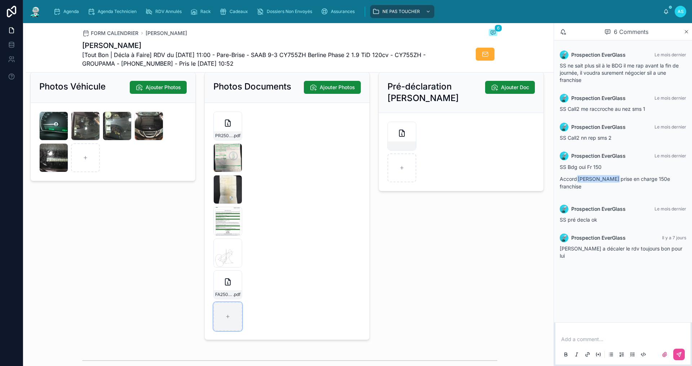
click at [222, 329] on div at bounding box center [228, 316] width 29 height 29
type input "**********"
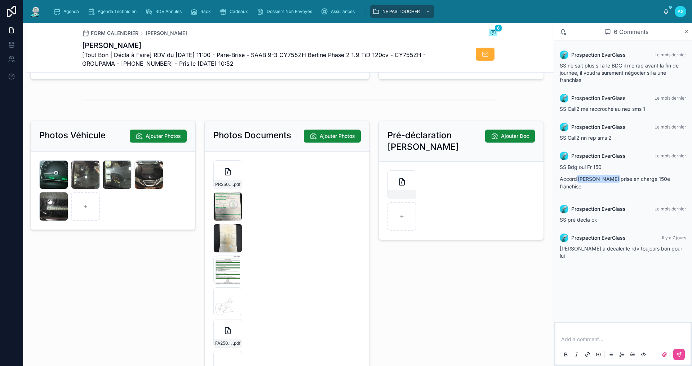
scroll to position [974, 0]
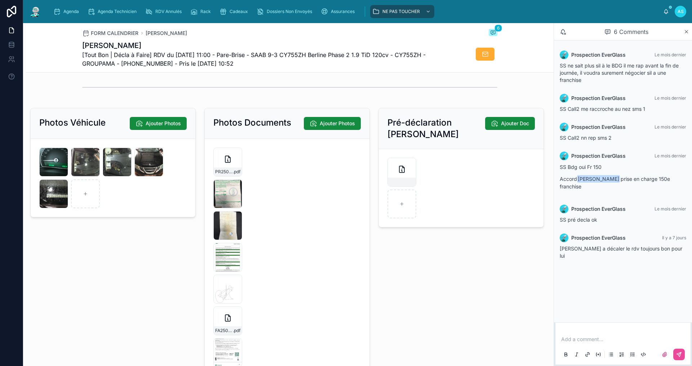
click at [601, 338] on p at bounding box center [625, 338] width 127 height 7
click at [71, 7] on div "Agenda" at bounding box center [67, 12] width 28 height 12
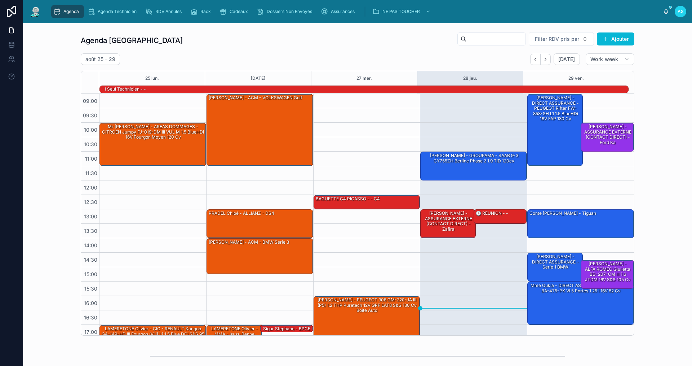
scroll to position [19, 0]
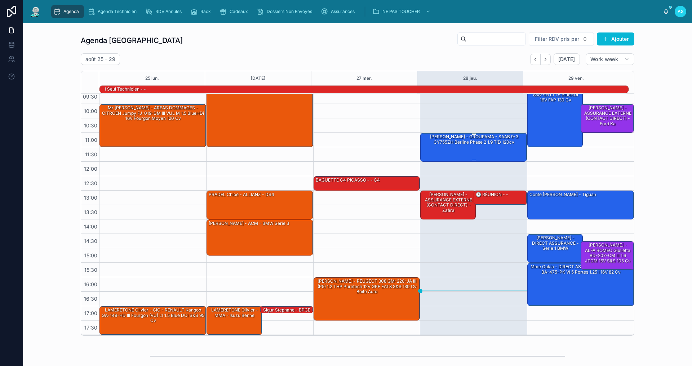
click at [495, 147] on div "[PERSON_NAME] - GROUPAMA - SAAB 9-3 CY755ZH Berline Phase 2 1.9 TiD 120cv" at bounding box center [474, 146] width 105 height 27
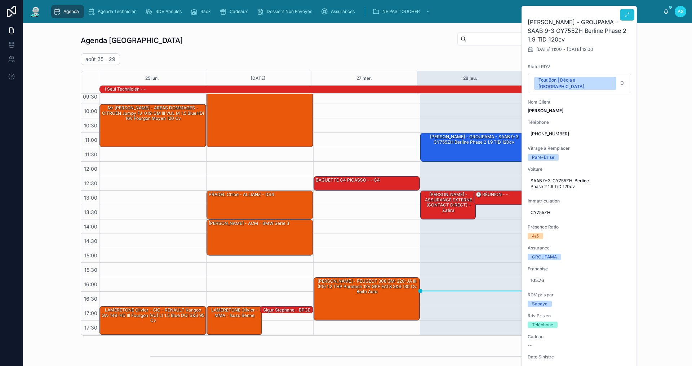
drag, startPoint x: 628, startPoint y: 16, endPoint x: 621, endPoint y: 182, distance: 165.7
click at [0, 0] on icon at bounding box center [0, 0] width 0 height 0
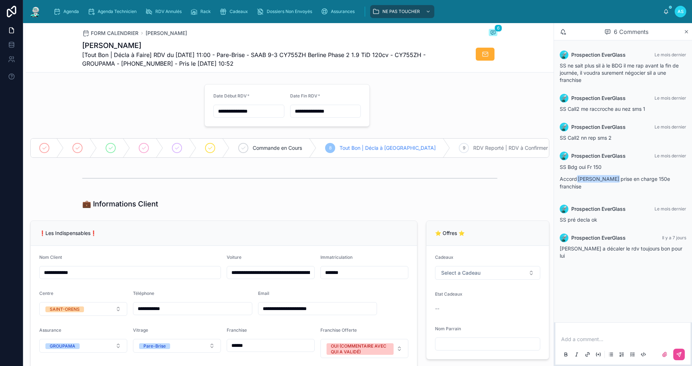
click at [590, 337] on p at bounding box center [625, 338] width 127 height 7
click at [685, 351] on div at bounding box center [623, 354] width 127 height 14
click at [678, 352] on icon at bounding box center [680, 354] width 6 height 6
click at [609, 339] on p at bounding box center [625, 338] width 127 height 7
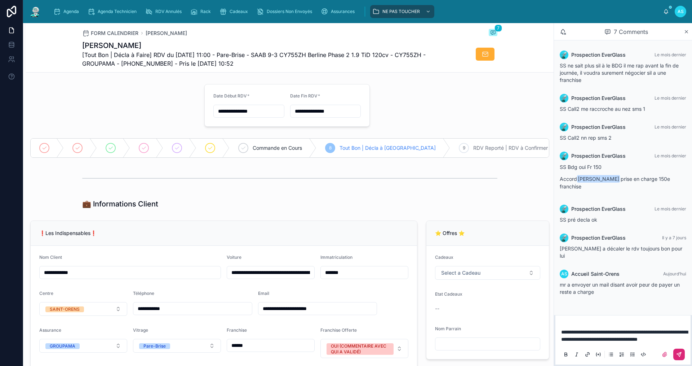
click at [680, 349] on button at bounding box center [680, 354] width 12 height 12
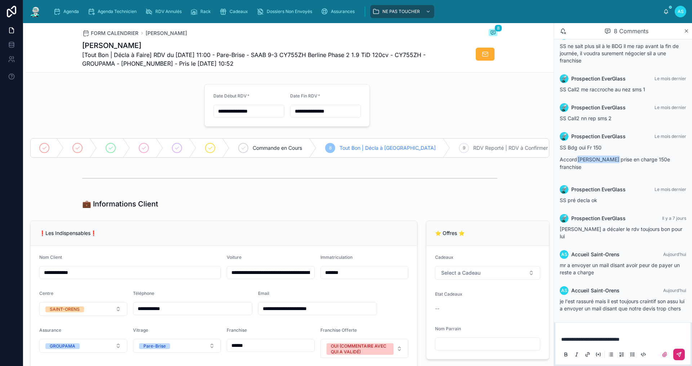
click at [679, 351] on button at bounding box center [680, 354] width 12 height 12
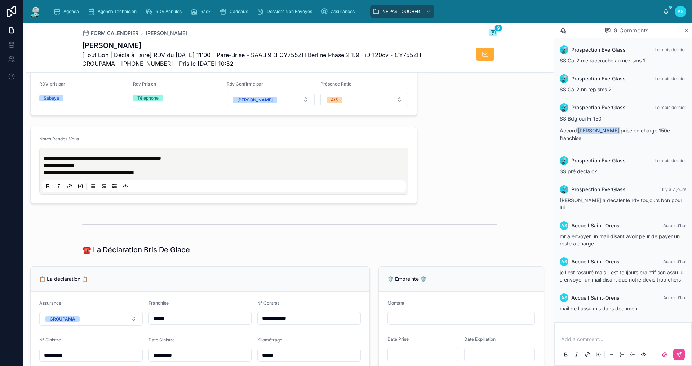
scroll to position [289, 0]
drag, startPoint x: 93, startPoint y: 173, endPoint x: 68, endPoint y: 168, distance: 25.6
click at [68, 168] on p "**********" at bounding box center [225, 168] width 364 height 14
copy span "*******"
click at [81, 10] on div "Agenda" at bounding box center [67, 12] width 28 height 12
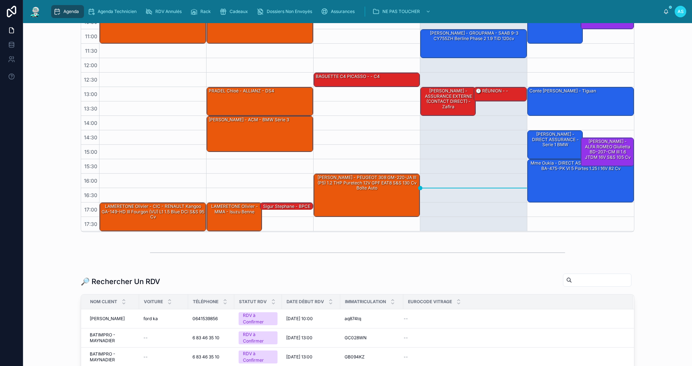
scroll to position [108, 0]
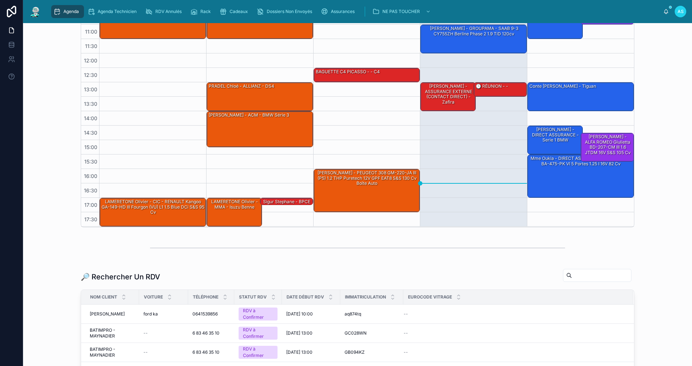
paste input "*******"
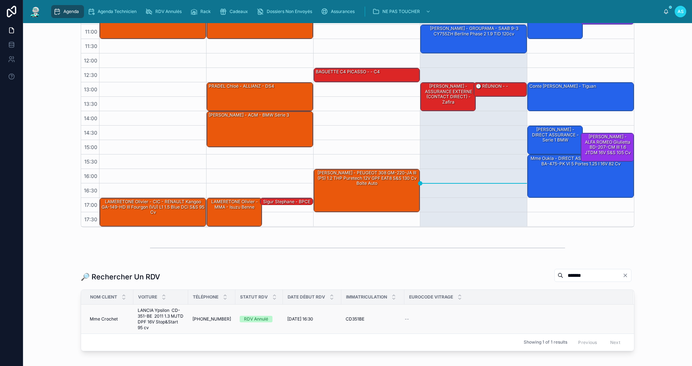
type input "*******"
click at [217, 318] on span "[PHONE_NUMBER]" at bounding box center [212, 319] width 39 height 6
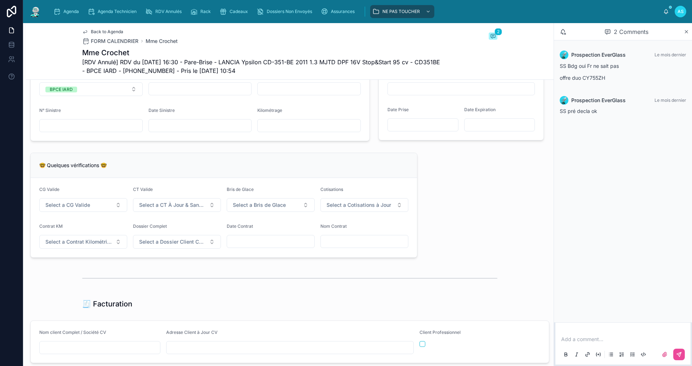
scroll to position [685, 0]
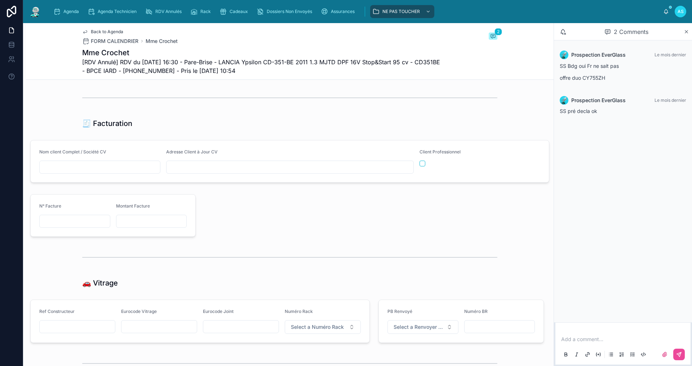
click at [56, 20] on div "Agenda Agenda Technicien RDV Annulés Rack Cadeaux Dossiers Non Envoyés Assuranc…" at bounding box center [357, 11] width 669 height 23
click at [61, 13] on div "Agenda" at bounding box center [67, 12] width 28 height 12
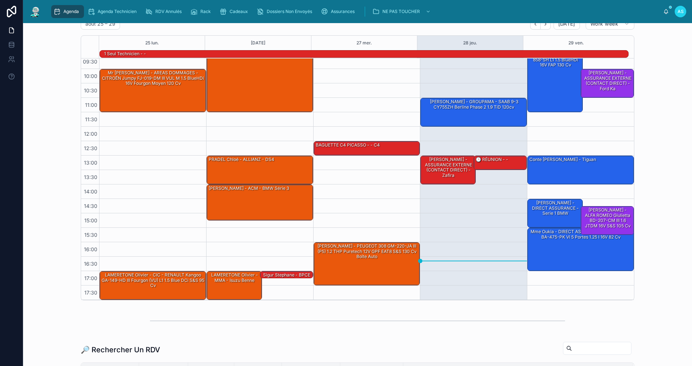
scroll to position [108, 0]
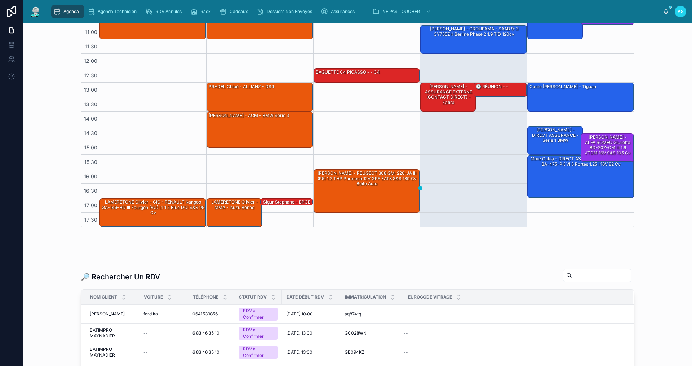
click at [572, 274] on input "text" at bounding box center [601, 275] width 59 height 10
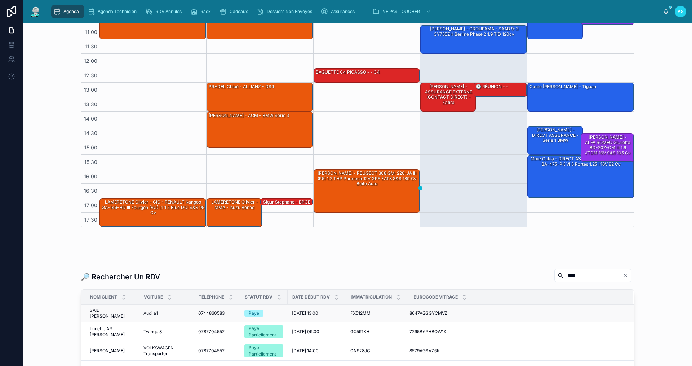
type input "****"
click at [226, 310] on div "0744860583 0744860583" at bounding box center [217, 313] width 38 height 6
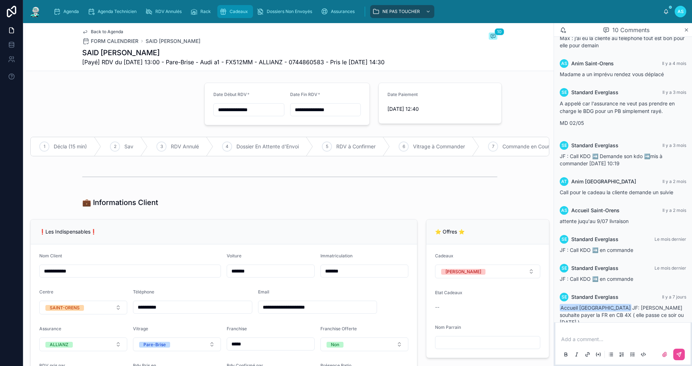
click at [236, 17] on div "Cadeaux" at bounding box center [235, 12] width 31 height 12
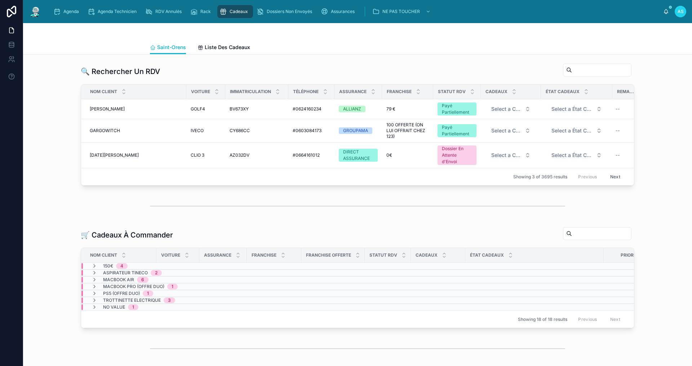
click at [565, 63] on div at bounding box center [597, 69] width 69 height 13
click at [572, 68] on input "text" at bounding box center [601, 70] width 59 height 10
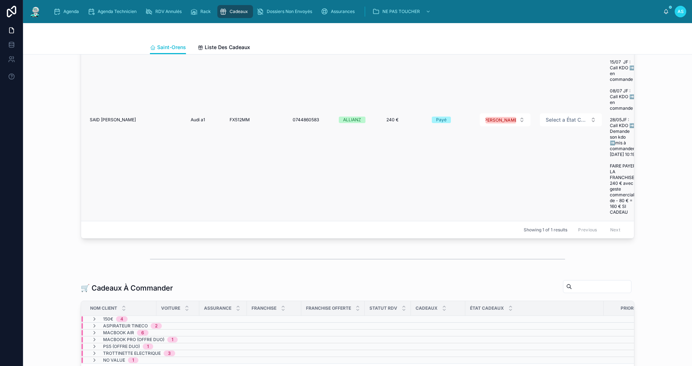
scroll to position [108, 0]
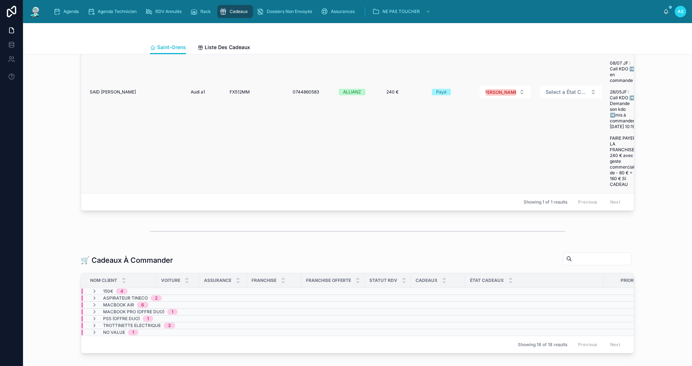
type input "*******"
click at [106, 91] on span "SAID [PERSON_NAME]" at bounding box center [113, 92] width 46 height 6
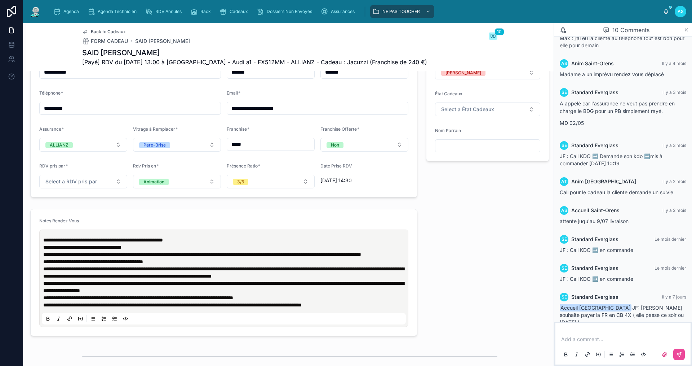
scroll to position [613, 0]
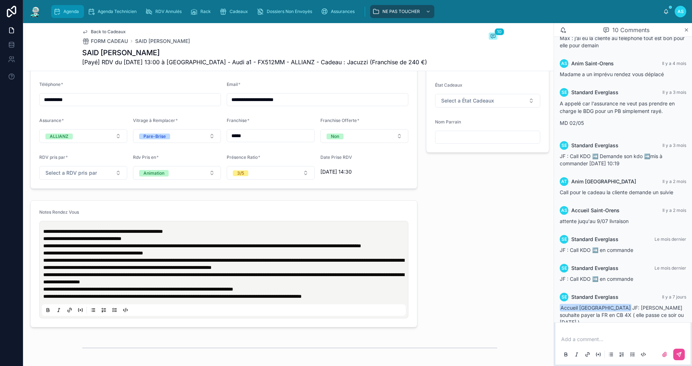
click at [66, 6] on div "Agenda" at bounding box center [67, 12] width 28 height 12
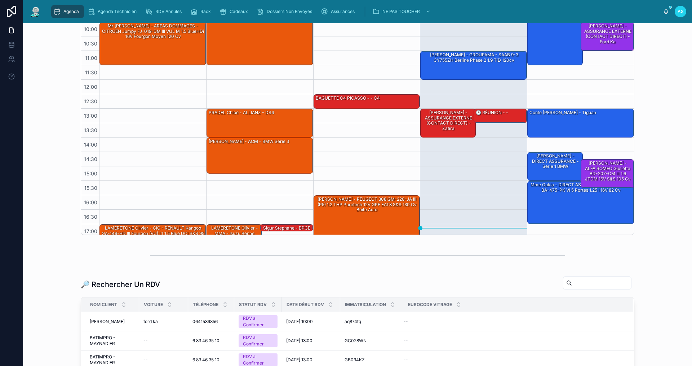
scroll to position [108, 0]
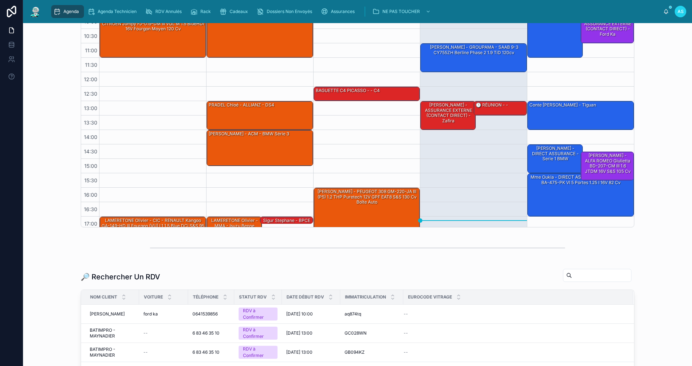
click at [591, 279] on input "text" at bounding box center [601, 275] width 59 height 10
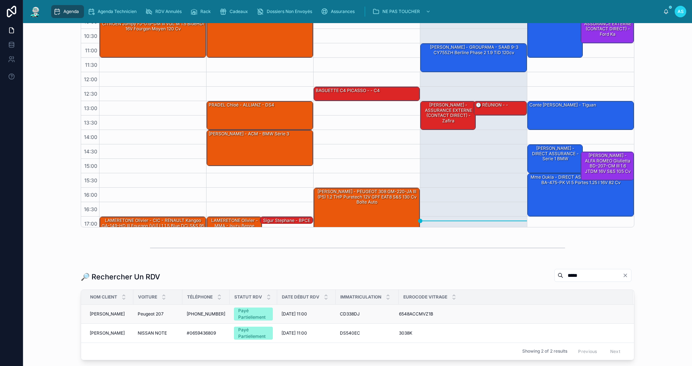
type input "*****"
click at [122, 313] on div "[PERSON_NAME]" at bounding box center [109, 314] width 39 height 6
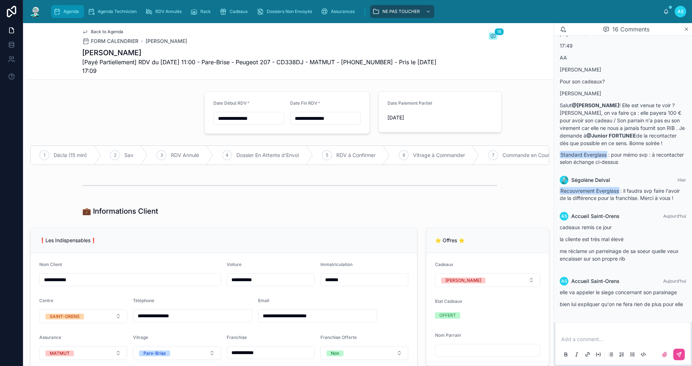
click at [63, 15] on div "Agenda" at bounding box center [67, 12] width 28 height 12
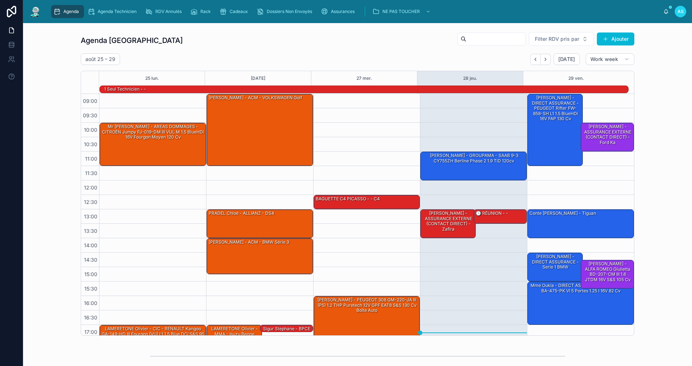
click at [61, 12] on div "Agenda" at bounding box center [67, 12] width 28 height 12
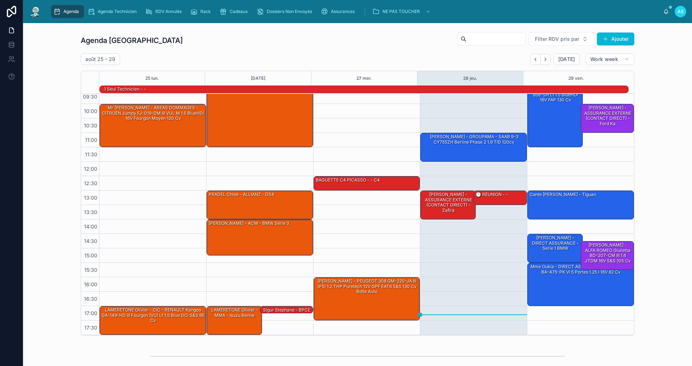
click at [80, 9] on div "Agenda" at bounding box center [67, 12] width 28 height 12
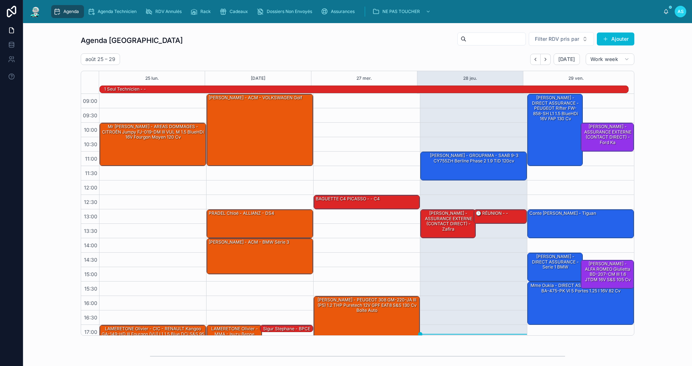
click at [364, 48] on div "Agenda Saint-Orens Filter RDV pris par [PERSON_NAME]" at bounding box center [358, 40] width 554 height 17
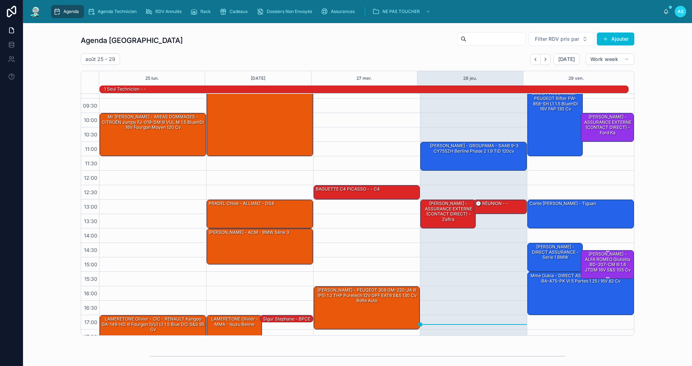
scroll to position [18, 0]
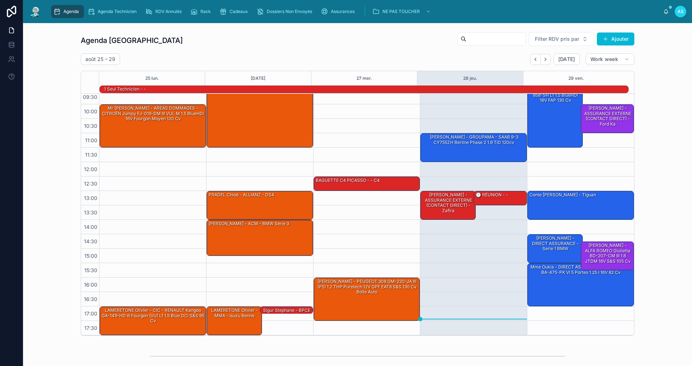
drag, startPoint x: 677, startPoint y: 95, endPoint x: 311, endPoint y: 48, distance: 369.5
click at [311, 48] on div "Agenda Saint-Orens Filter RDV pris par [PERSON_NAME]" at bounding box center [358, 40] width 554 height 17
click at [116, 7] on div "Agenda Technicien" at bounding box center [114, 12] width 52 height 12
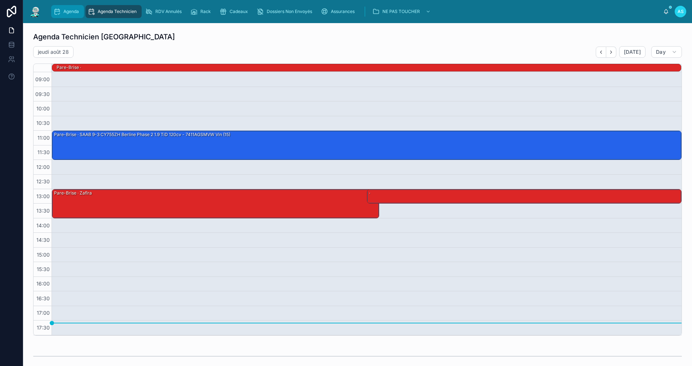
click at [68, 14] on span "Agenda" at bounding box center [71, 12] width 16 height 6
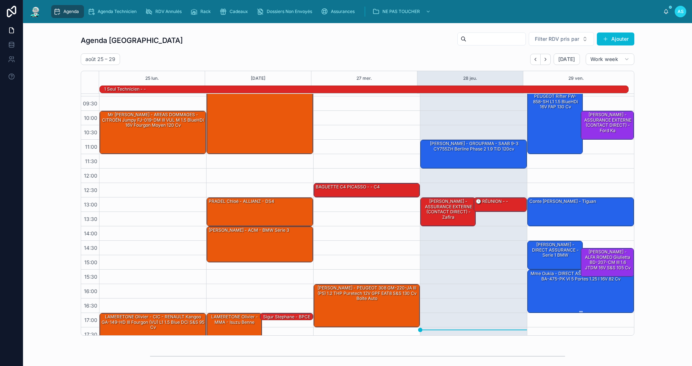
scroll to position [18, 0]
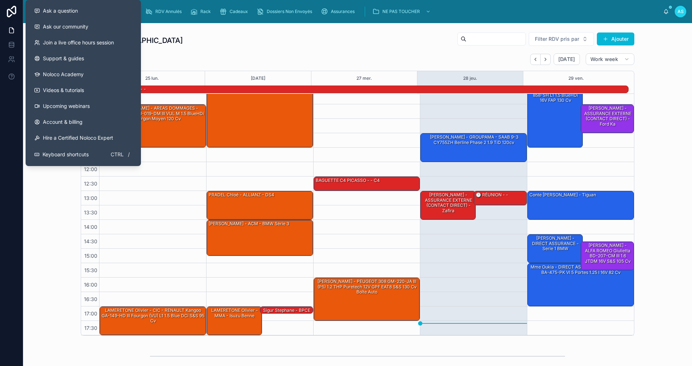
click at [332, 27] on div "Agenda Saint-Orens Filter RDV pris par Ajouter [DATE] – [DATE] [DATE] Work week…" at bounding box center [357, 279] width 669 height 513
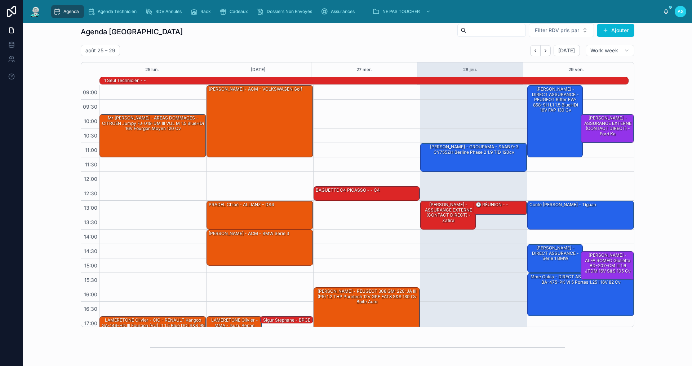
scroll to position [0, 0]
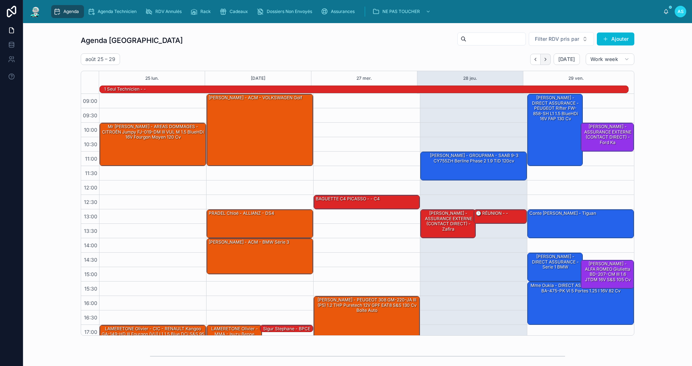
click at [543, 61] on icon "Next" at bounding box center [545, 59] width 5 height 5
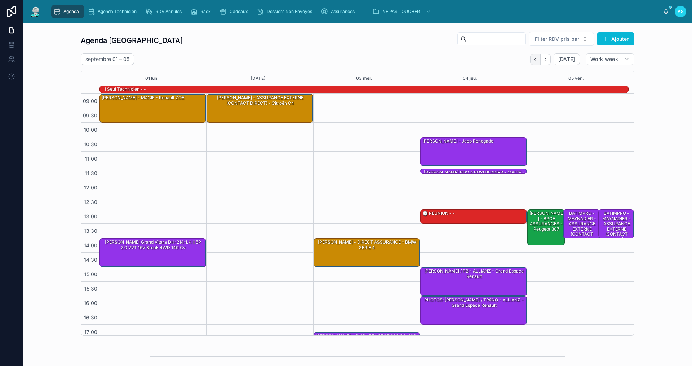
click at [531, 62] on button "Back" at bounding box center [536, 59] width 10 height 11
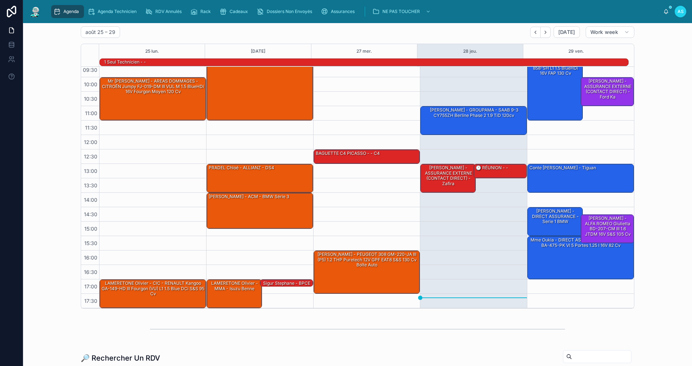
scroll to position [72, 0]
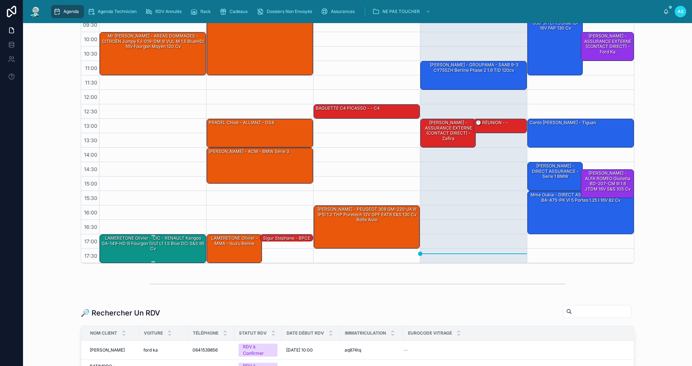
click at [139, 251] on div "LAMERETONE Olivier - CIC - RENAULT Kangoo GA-149-HD III Fourgon (VU) L1 1.5 Blu…" at bounding box center [153, 243] width 105 height 17
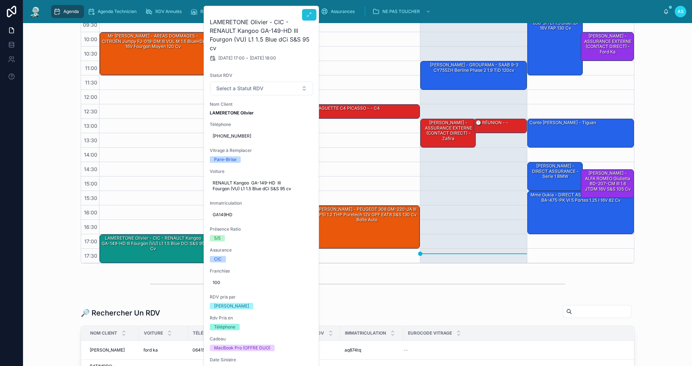
click at [309, 16] on icon at bounding box center [310, 15] width 6 height 6
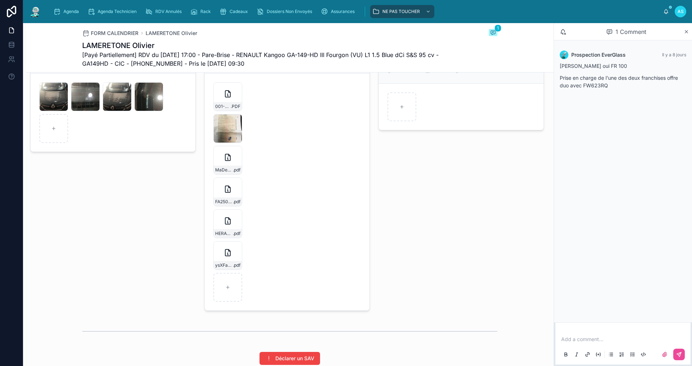
scroll to position [962, 0]
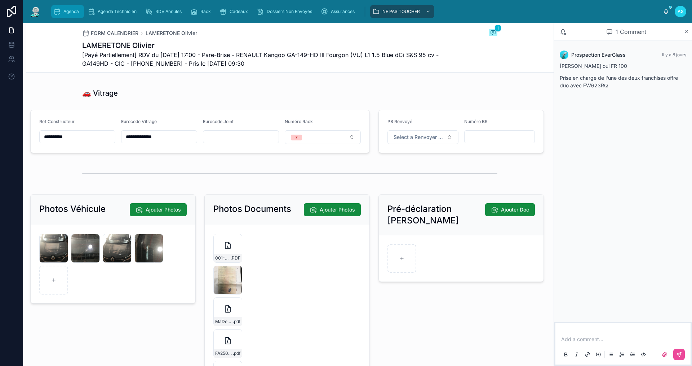
click at [63, 11] on span "Agenda" at bounding box center [71, 12] width 16 height 6
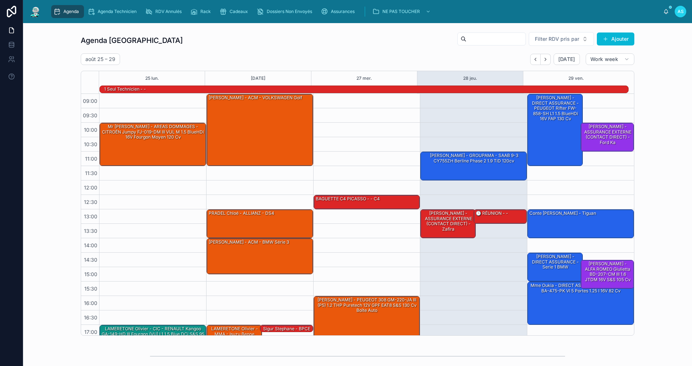
scroll to position [19, 0]
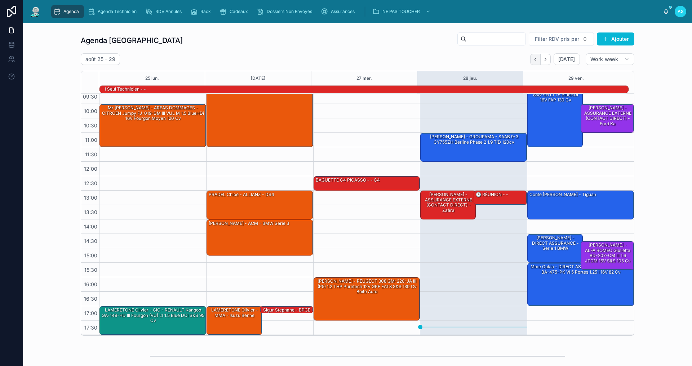
click at [533, 60] on icon "Back" at bounding box center [535, 59] width 5 height 5
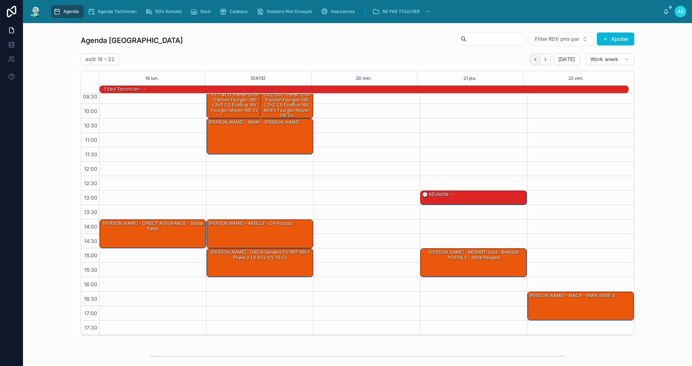
click at [531, 60] on button "Back" at bounding box center [536, 59] width 10 height 11
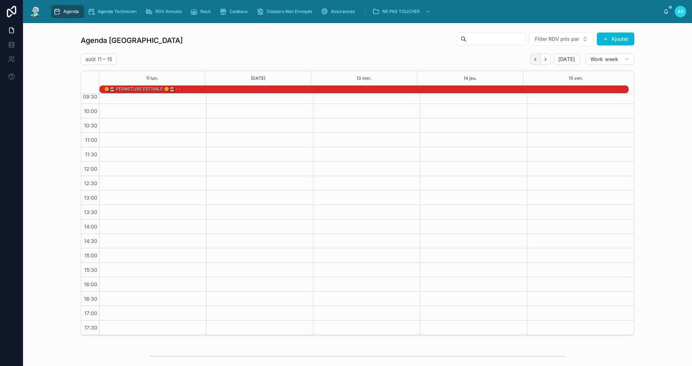
click at [531, 60] on button "Back" at bounding box center [536, 59] width 10 height 11
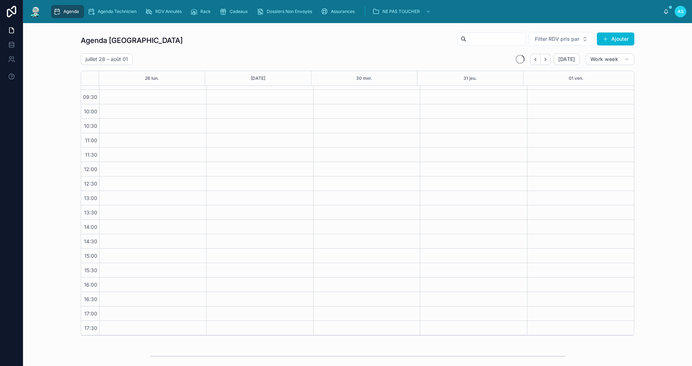
scroll to position [10, 0]
click at [545, 60] on icon "Next" at bounding box center [545, 59] width 5 height 5
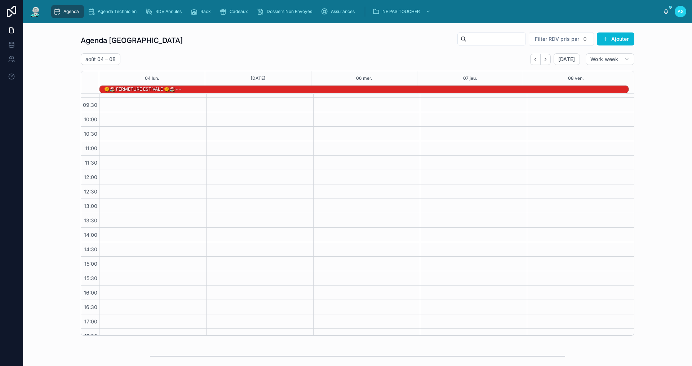
scroll to position [19, 0]
click at [536, 58] on icon "Back" at bounding box center [535, 59] width 5 height 5
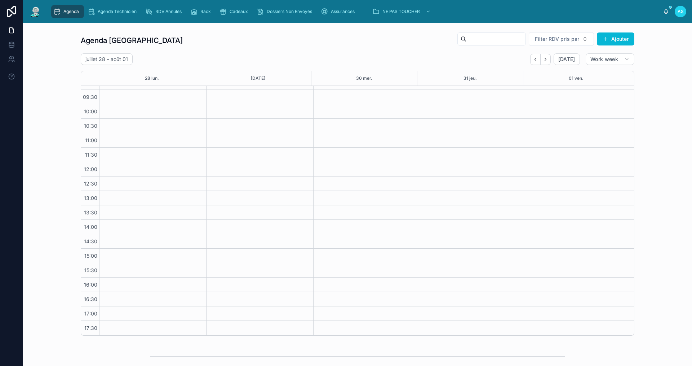
scroll to position [19, 0]
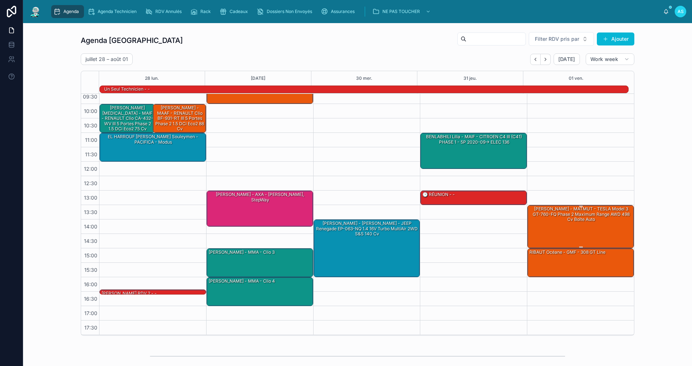
click at [594, 225] on div "[PERSON_NAME] - MATMUT - TESLA Model 3 GT-760-FQ Phase 2 Maximum Range AWD 498 …" at bounding box center [581, 226] width 105 height 42
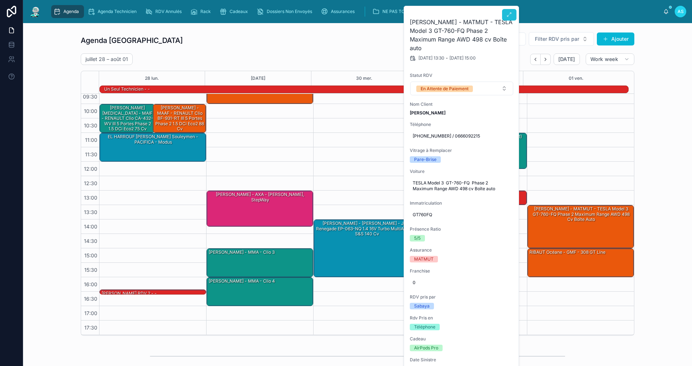
click at [509, 17] on icon at bounding box center [510, 15] width 6 height 6
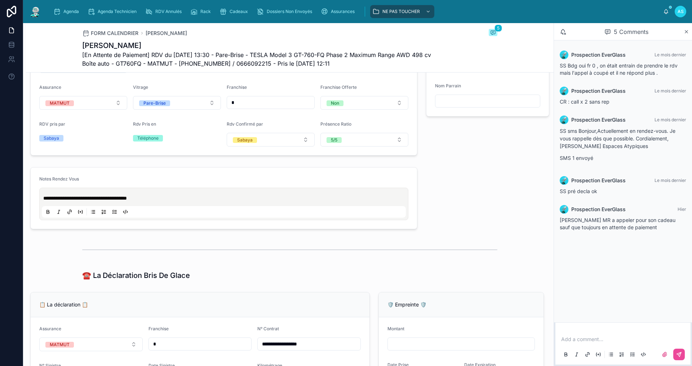
scroll to position [192, 0]
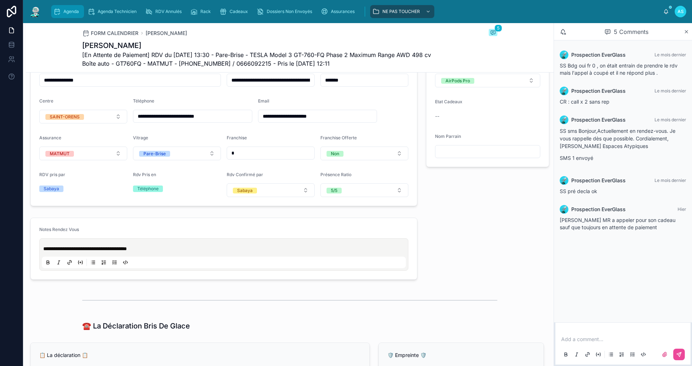
click at [71, 9] on span "Agenda" at bounding box center [71, 12] width 16 height 6
